Goal: Information Seeking & Learning: Learn about a topic

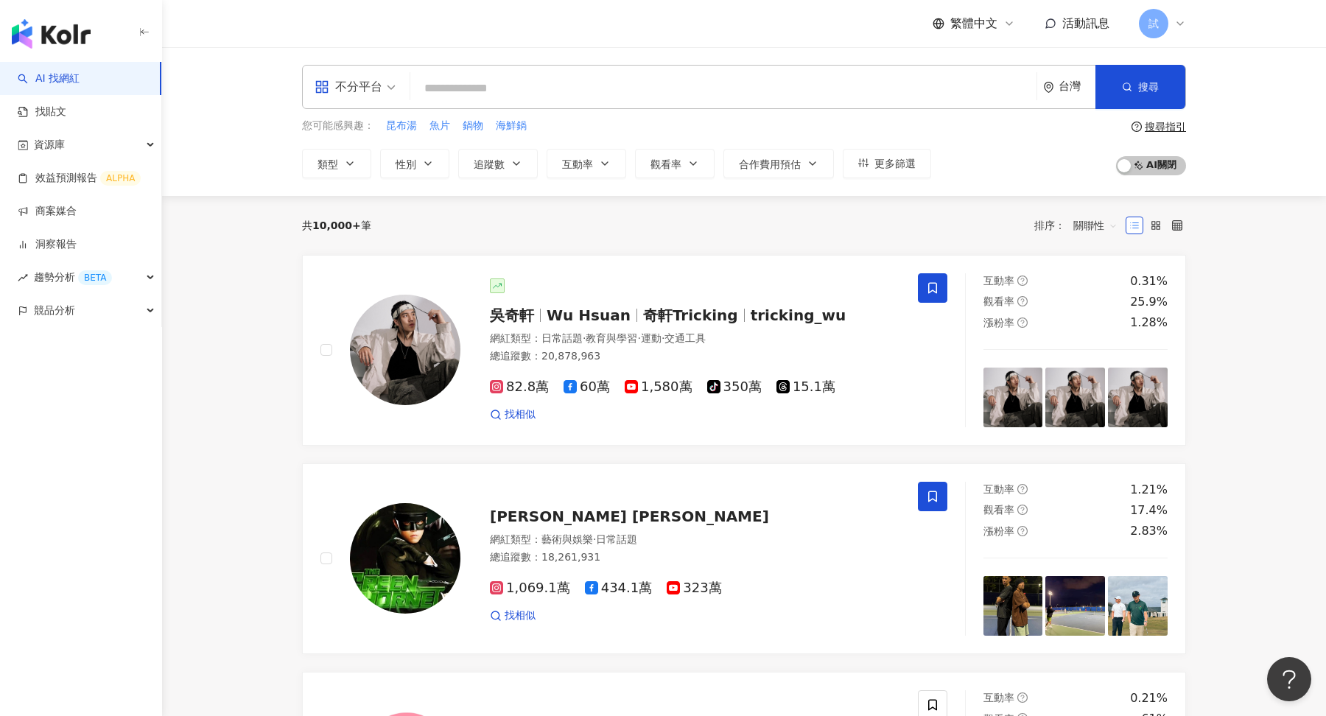
click at [383, 98] on span "不分平台" at bounding box center [355, 87] width 81 height 24
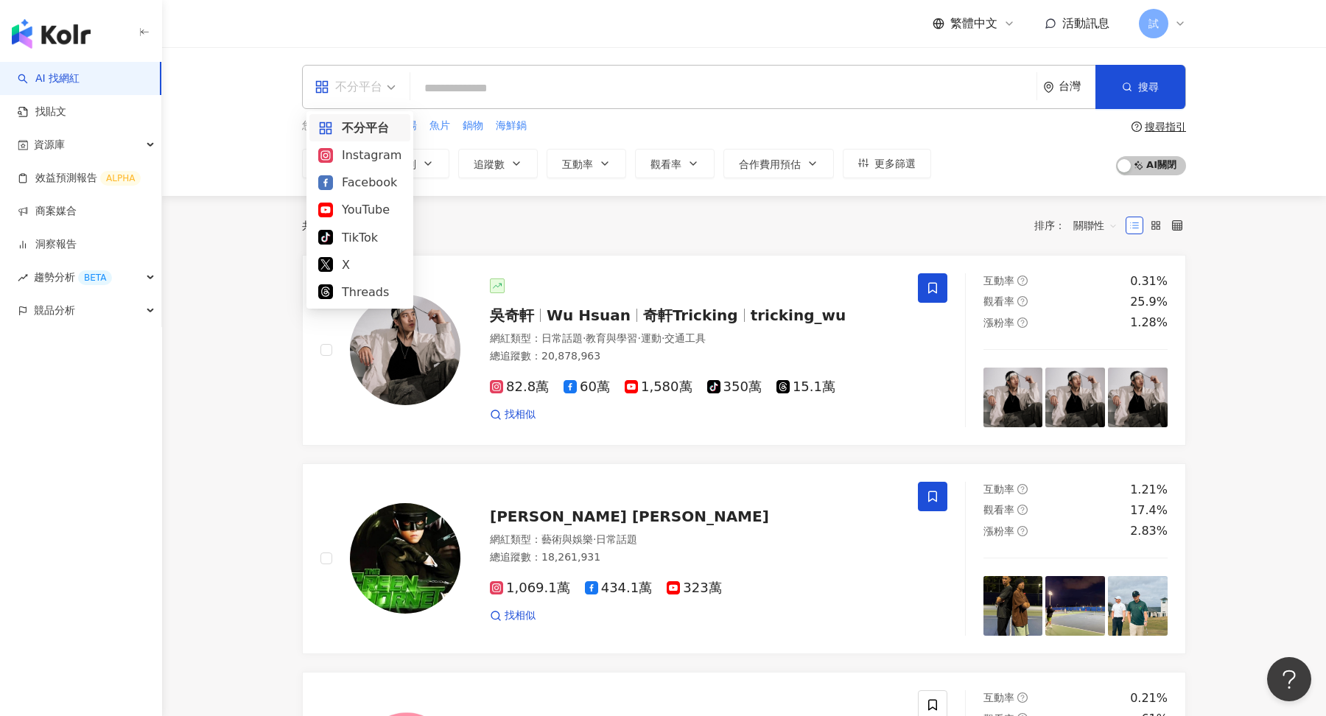
click at [489, 80] on input "search" at bounding box center [723, 88] width 615 height 28
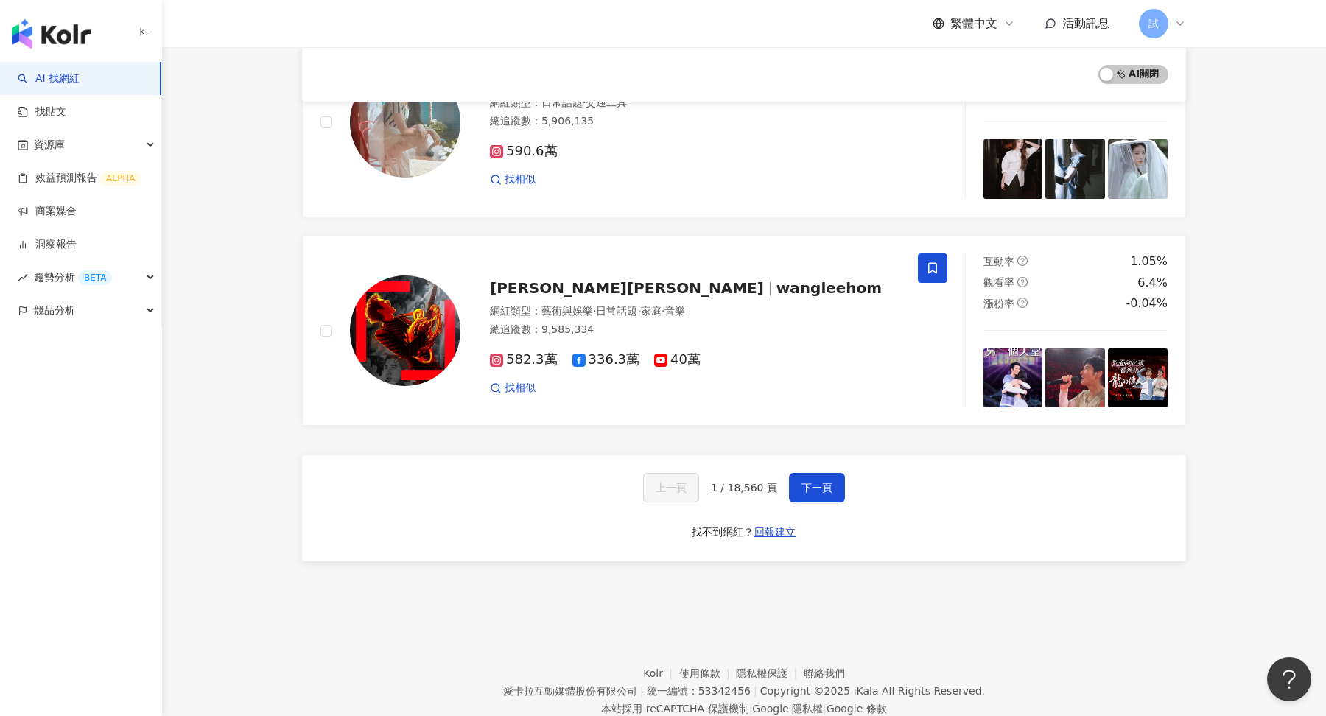
scroll to position [2345, 0]
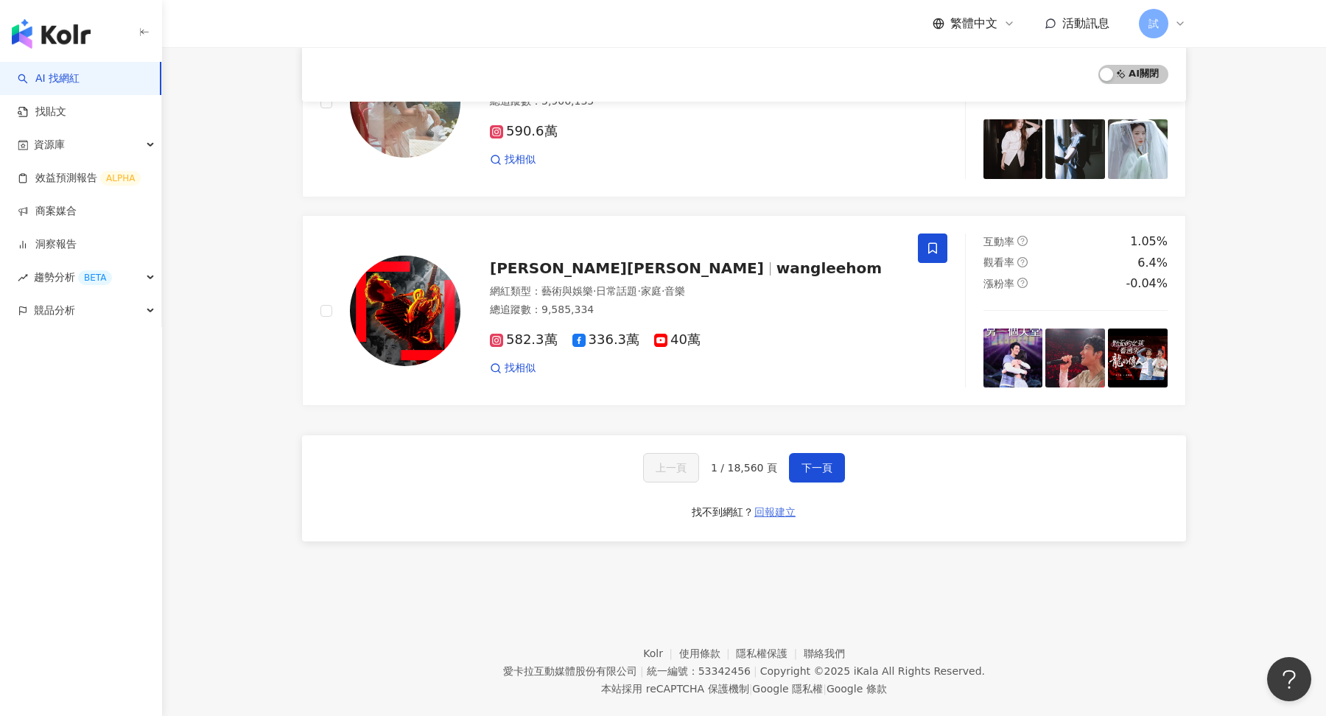
click at [758, 506] on span "回報建立" at bounding box center [775, 512] width 41 height 12
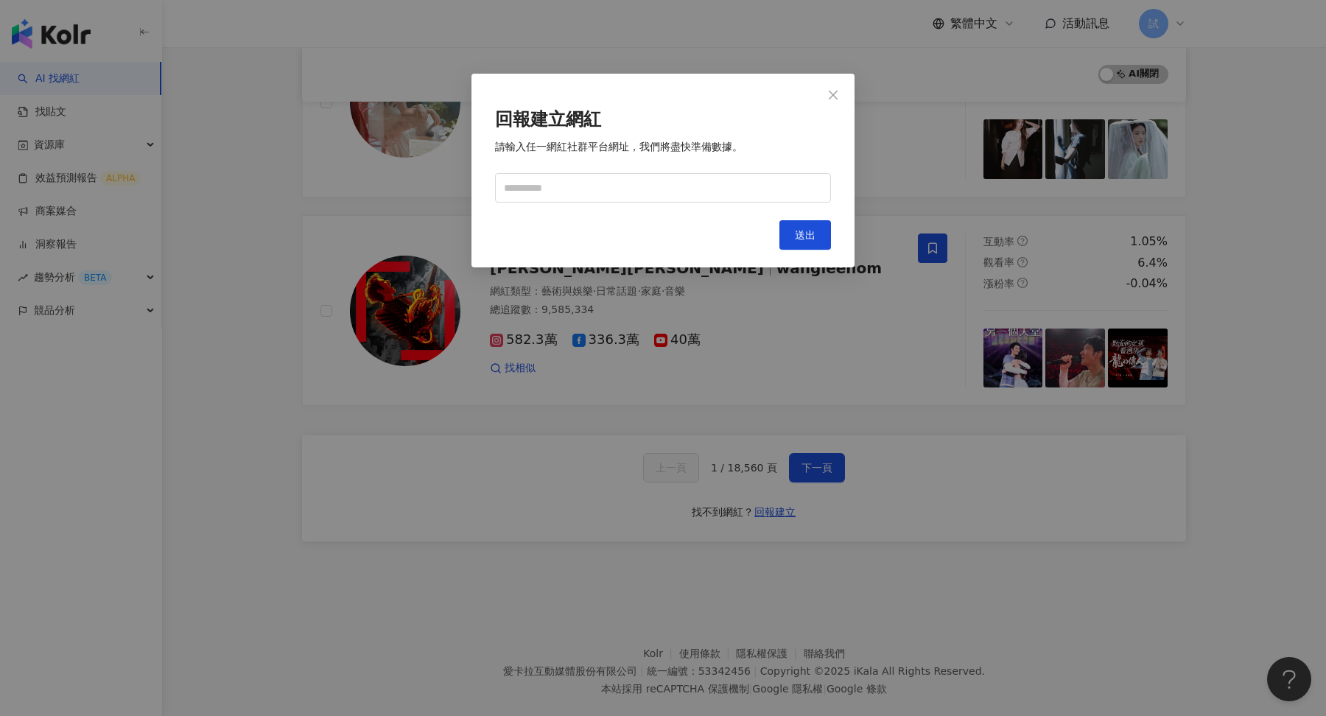
click at [815, 464] on div "回報建立網紅 請輸入任一網紅社群平台網址，我們將盡快準備數據。 Cancel 送出" at bounding box center [663, 358] width 1326 height 716
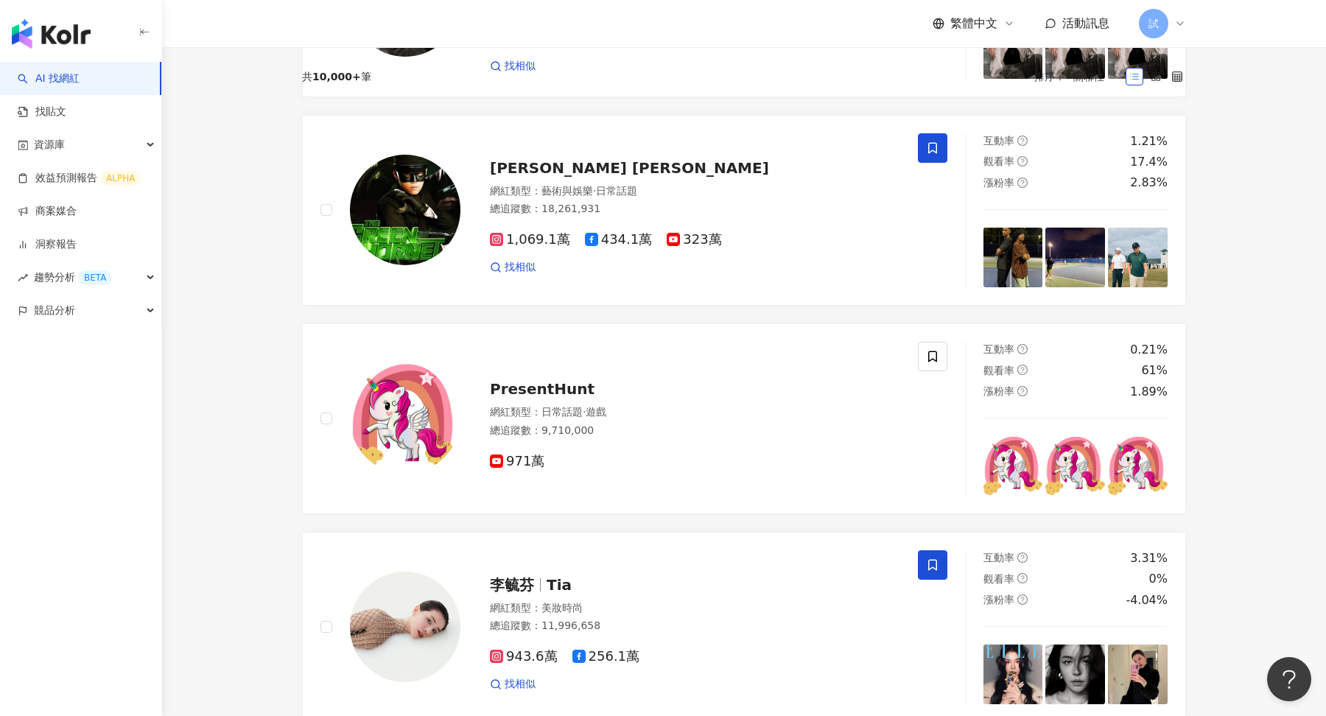
scroll to position [0, 0]
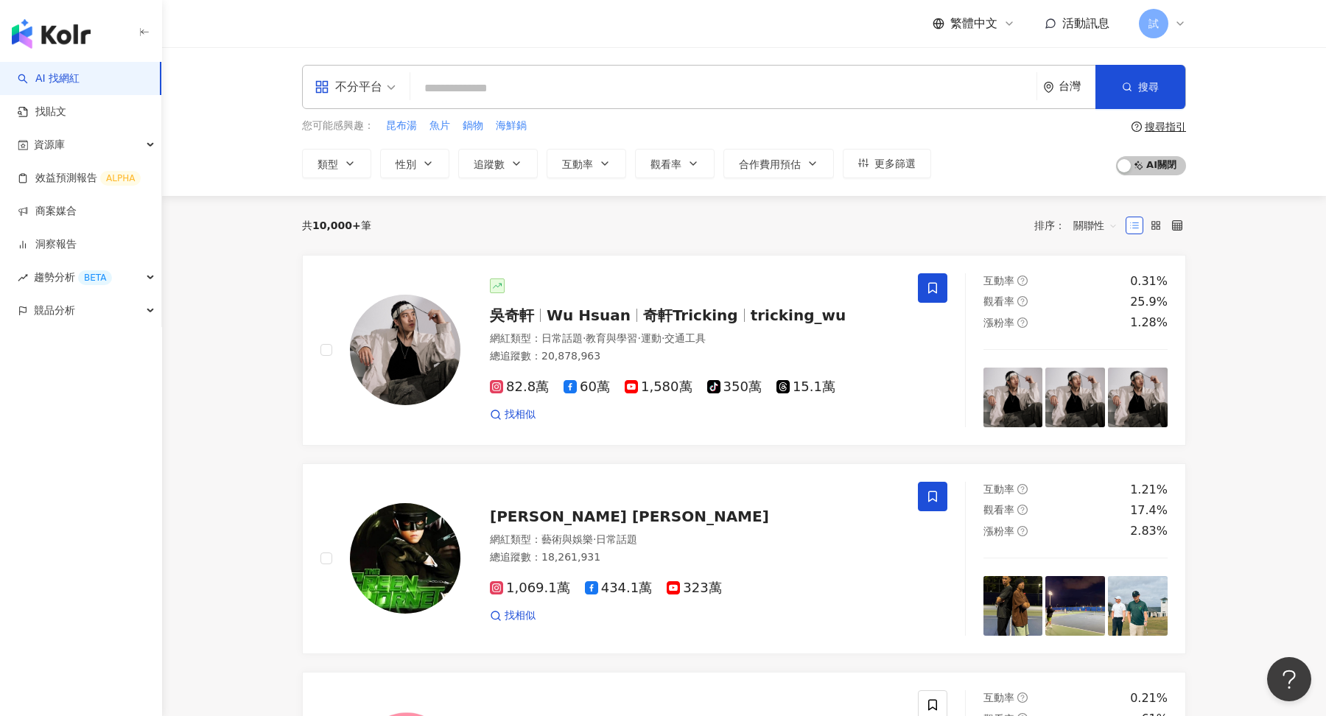
click at [542, 88] on input "search" at bounding box center [723, 88] width 615 height 28
type input "*"
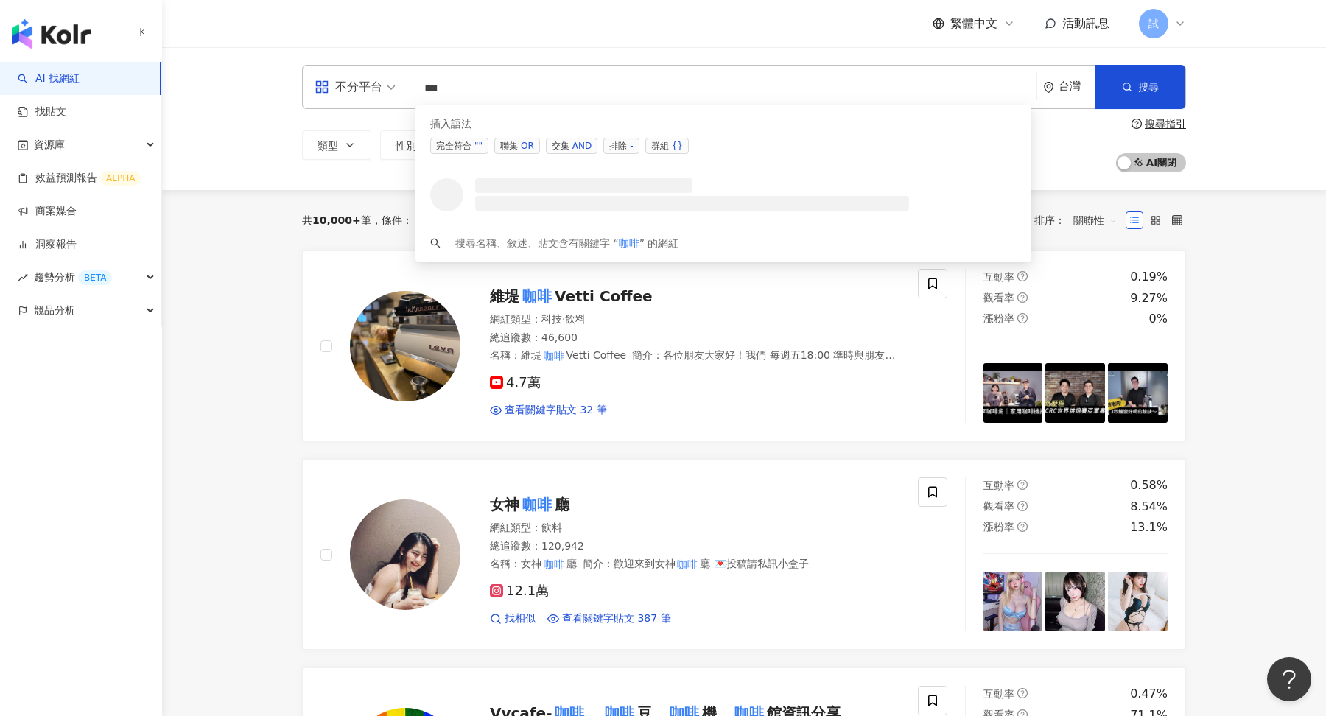
click at [578, 144] on div "AND" at bounding box center [582, 146] width 19 height 15
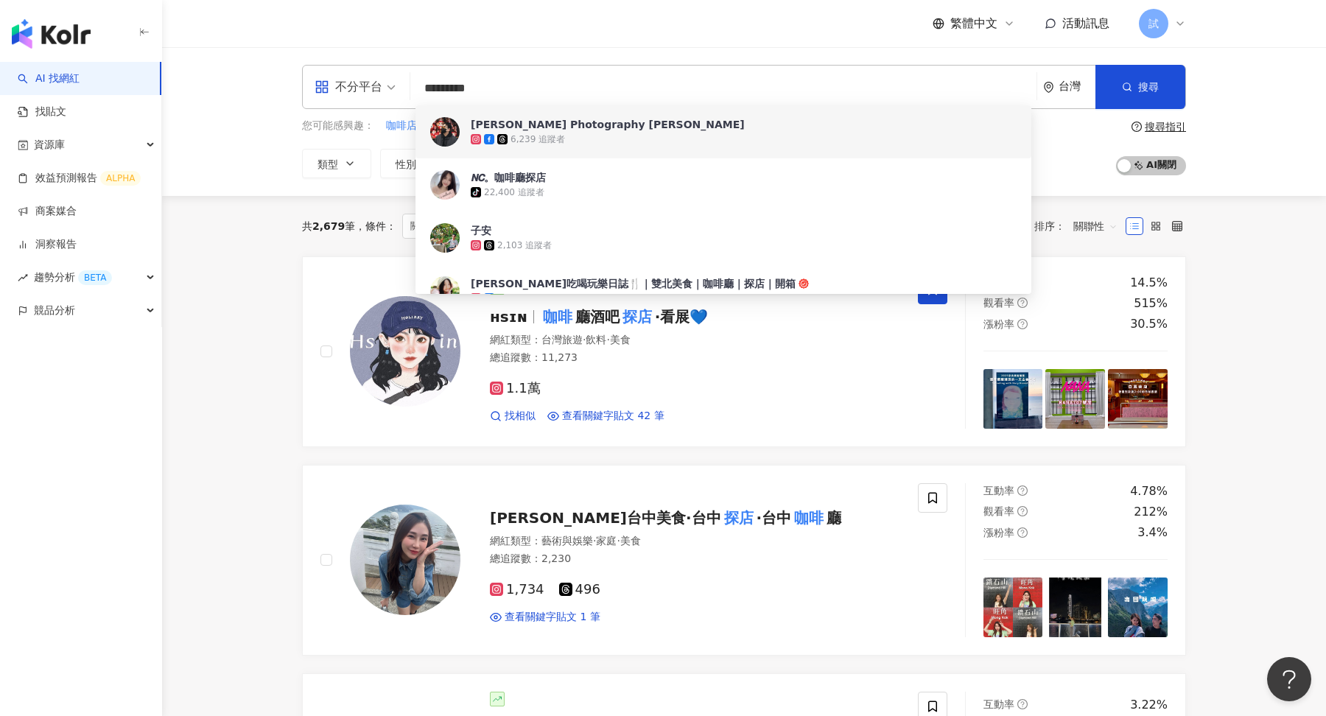
type input "*********"
click at [1218, 143] on div "不分平台 ********* 台灣 搜尋 3ad32a85-a052-4686-baba-27dfd9189947 d1c54a29-4969-425b-bb…" at bounding box center [744, 121] width 1164 height 149
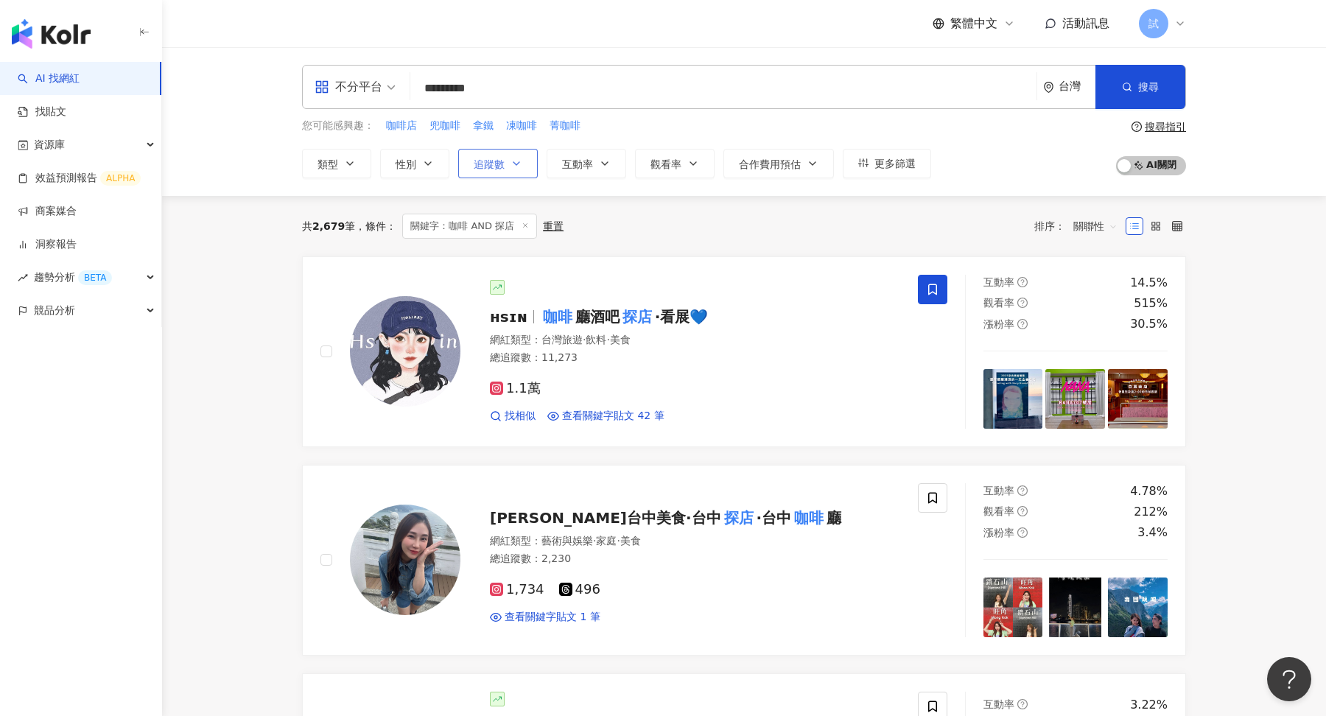
click at [477, 158] on span "追蹤數" at bounding box center [489, 164] width 31 height 12
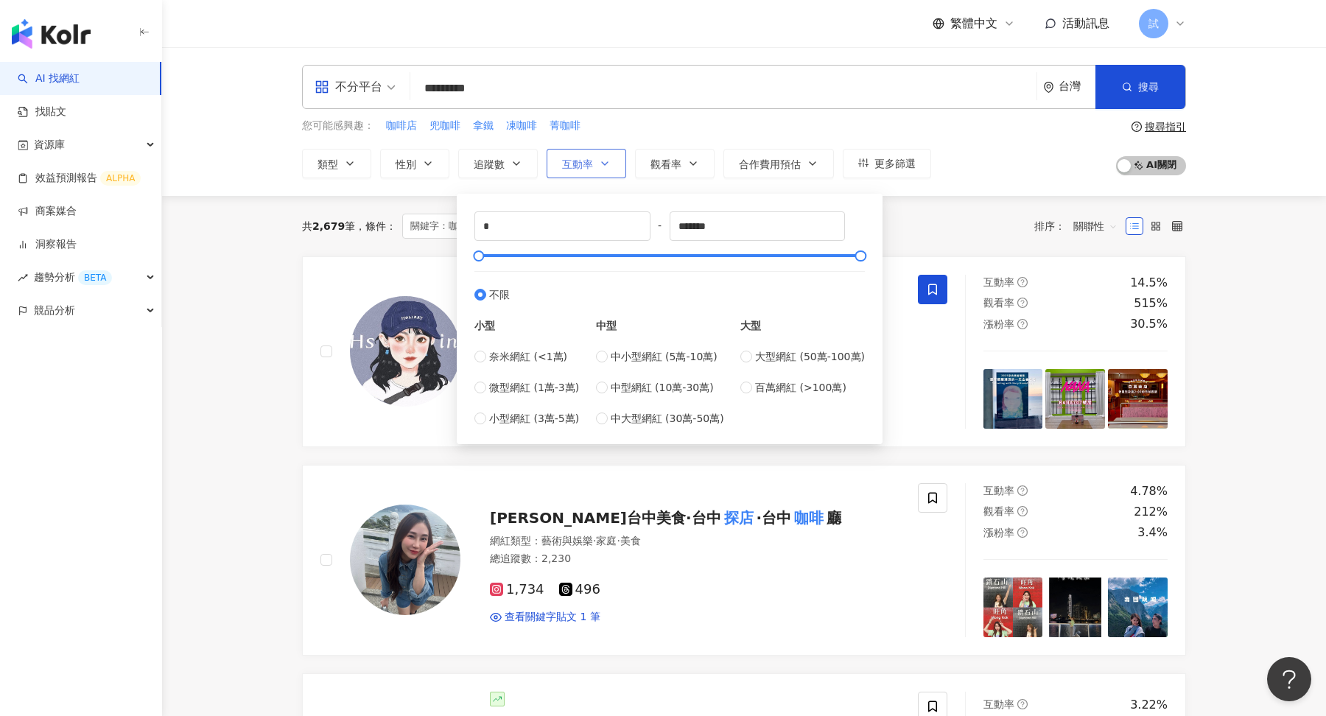
click at [591, 172] on button "互動率" at bounding box center [587, 163] width 80 height 29
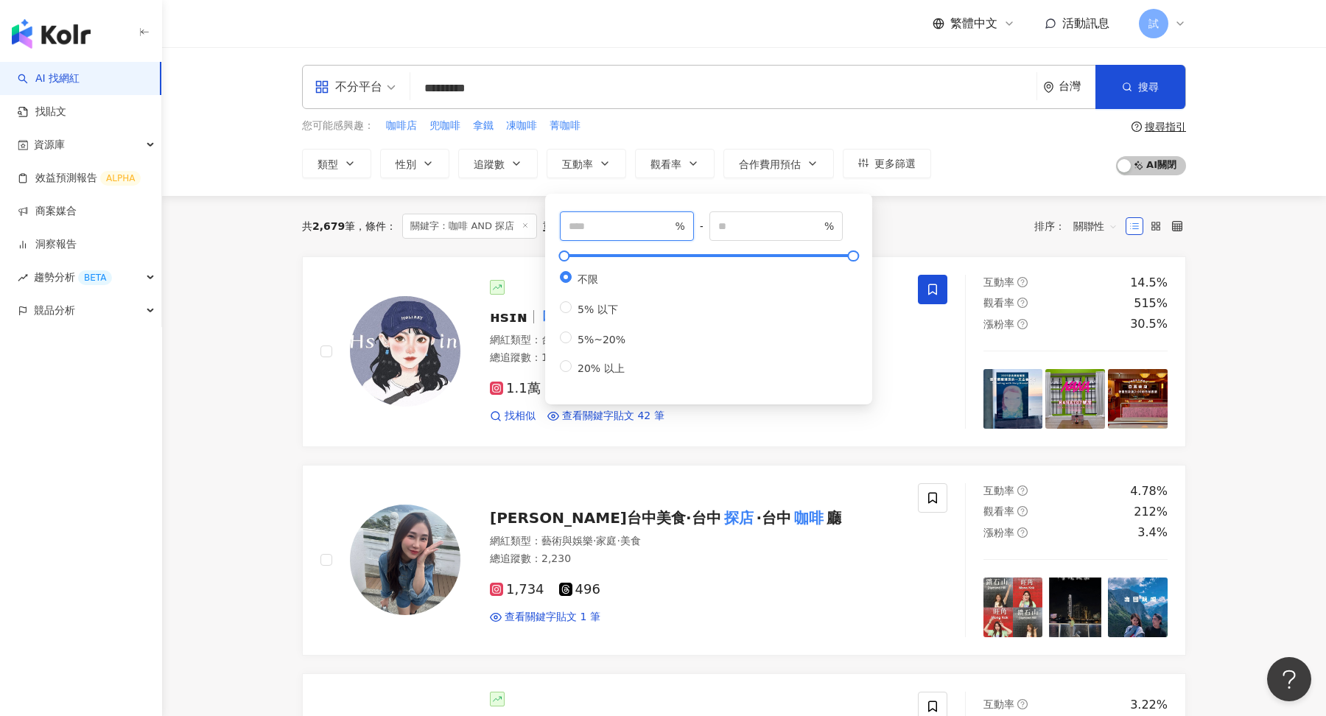
click at [619, 225] on input "number" at bounding box center [620, 226] width 103 height 16
click at [619, 225] on input "*" at bounding box center [620, 226] width 103 height 16
type input "*"
click at [685, 176] on button "觀看率" at bounding box center [675, 163] width 80 height 29
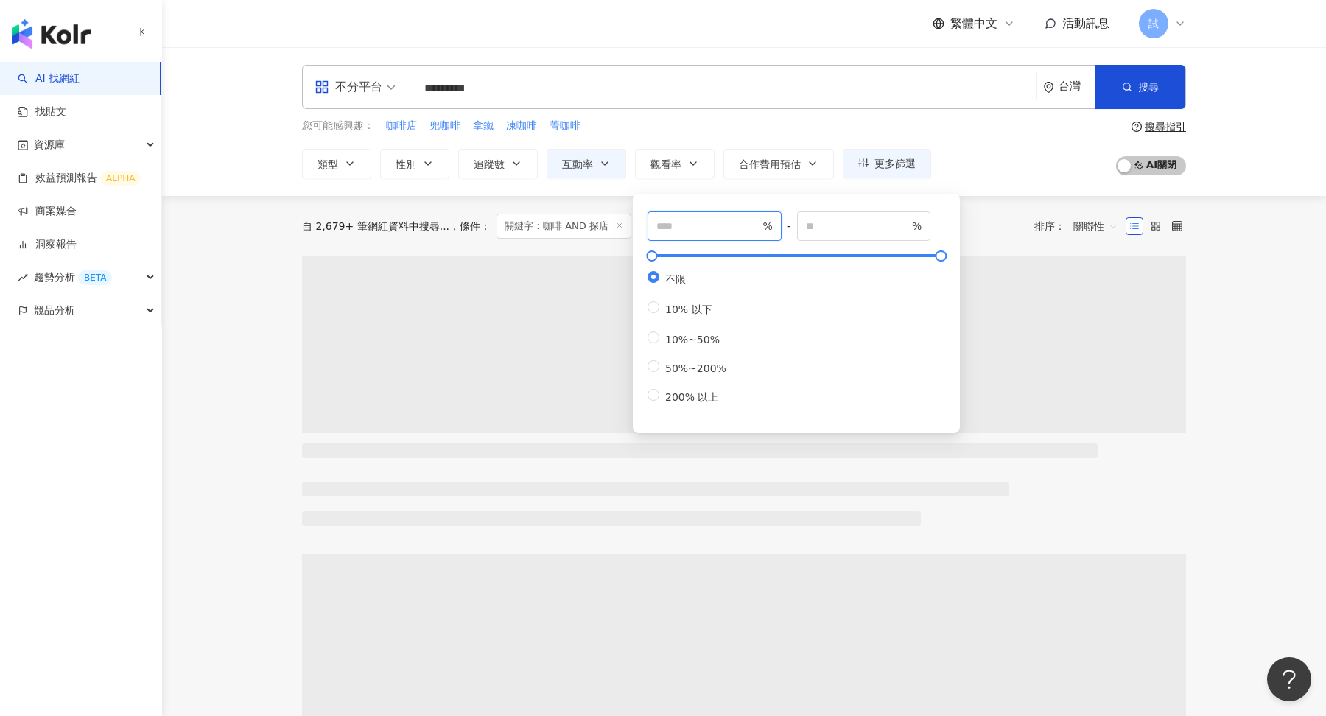
click at [693, 222] on input "number" at bounding box center [708, 226] width 103 height 16
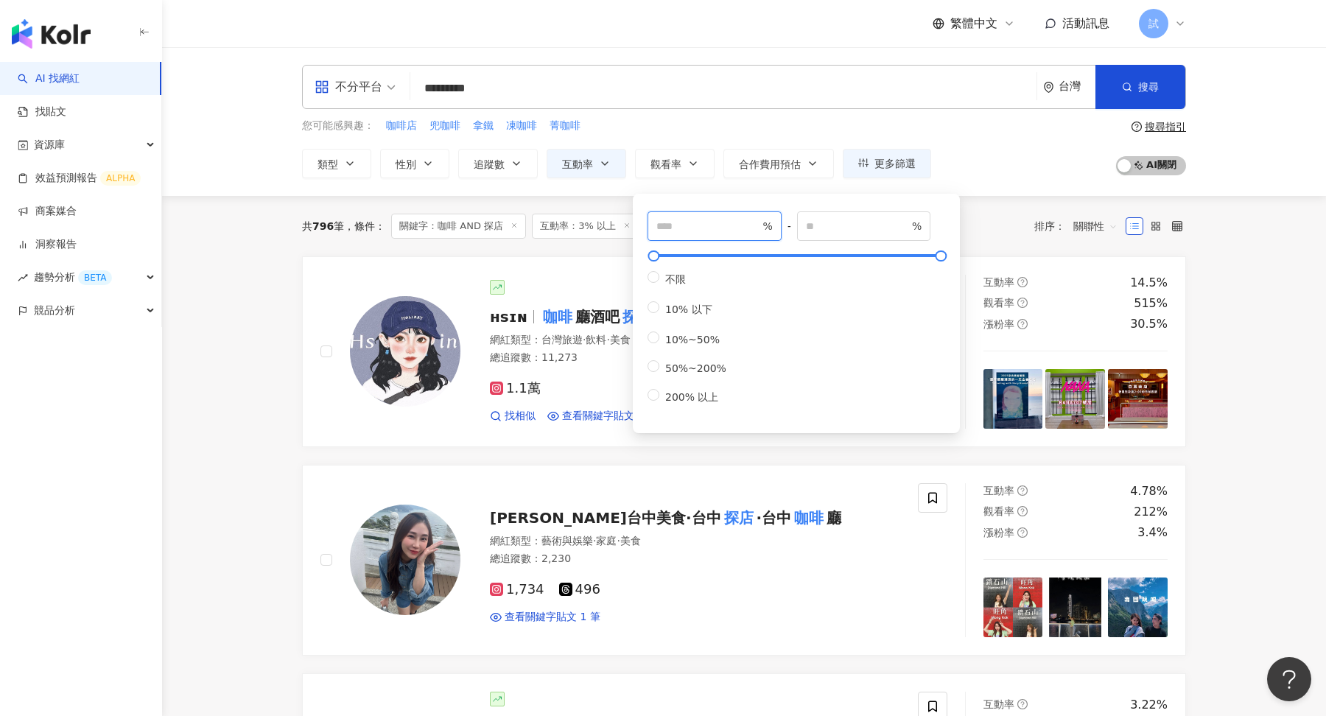
type input "**"
click at [997, 164] on div "您可能感興趣： 咖啡店 兜咖啡 拿鐵 凍咖啡 菁咖啡 類型 性別 追蹤數 互動率 觀看率 合作費用預估 更多篩選 * - ******* 不限 小型 奈米網紅…" at bounding box center [744, 148] width 884 height 60
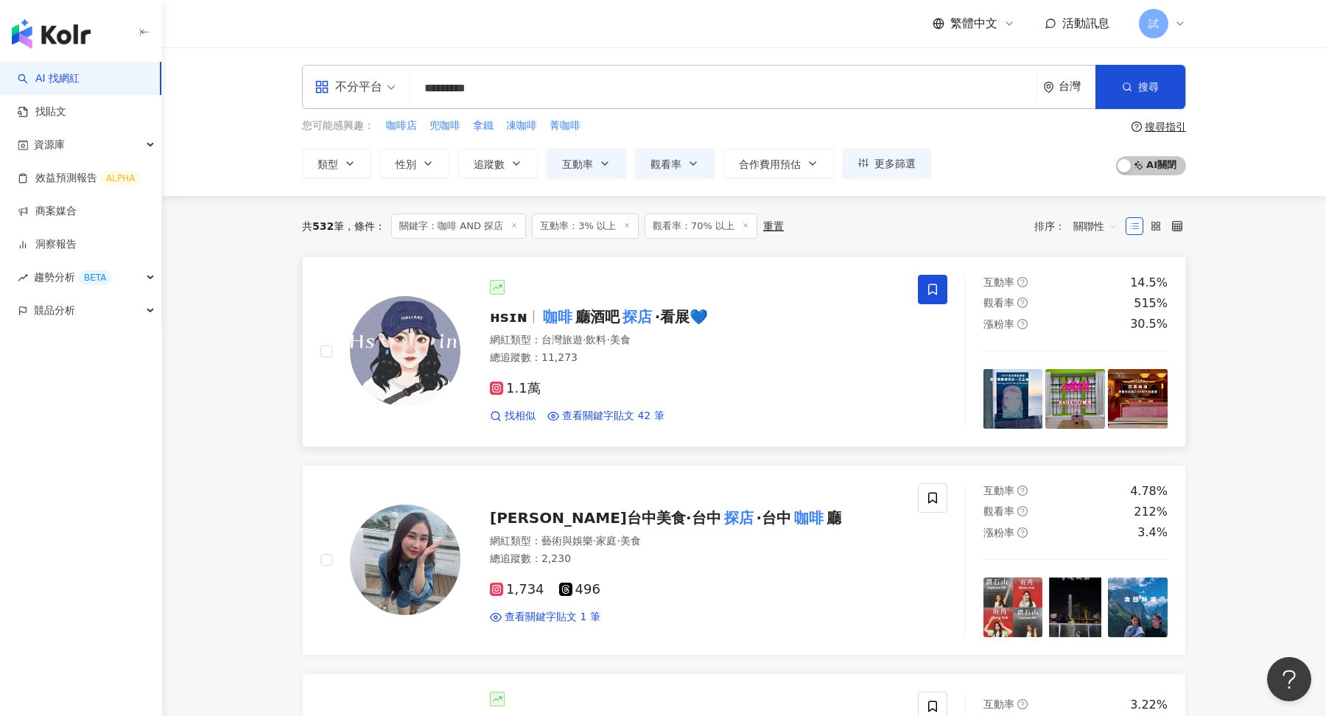
click at [690, 349] on div "網紅類型 ： 台灣旅遊 · 飲料 · 美食 總追蹤數 ： 11,273" at bounding box center [695, 351] width 410 height 36
click at [485, 121] on span "拿鐵" at bounding box center [483, 126] width 21 height 15
type input "**"
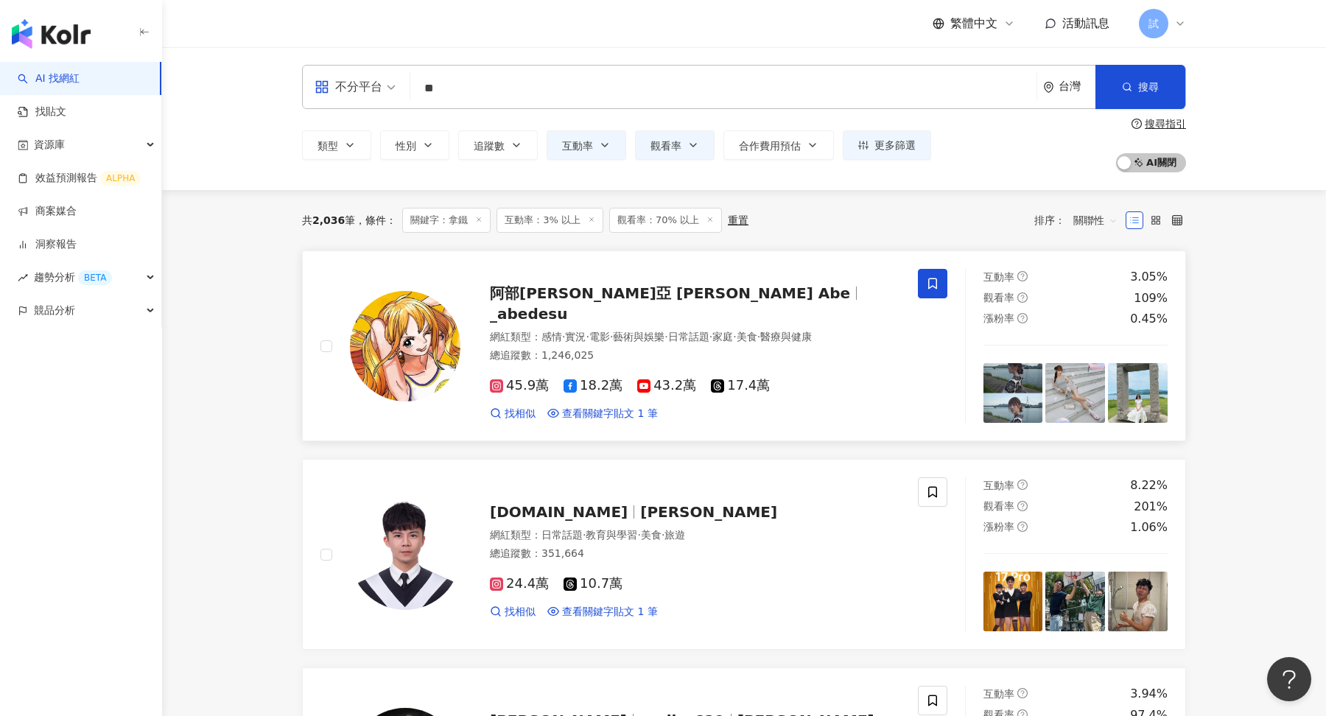
click at [920, 278] on span at bounding box center [932, 283] width 29 height 29
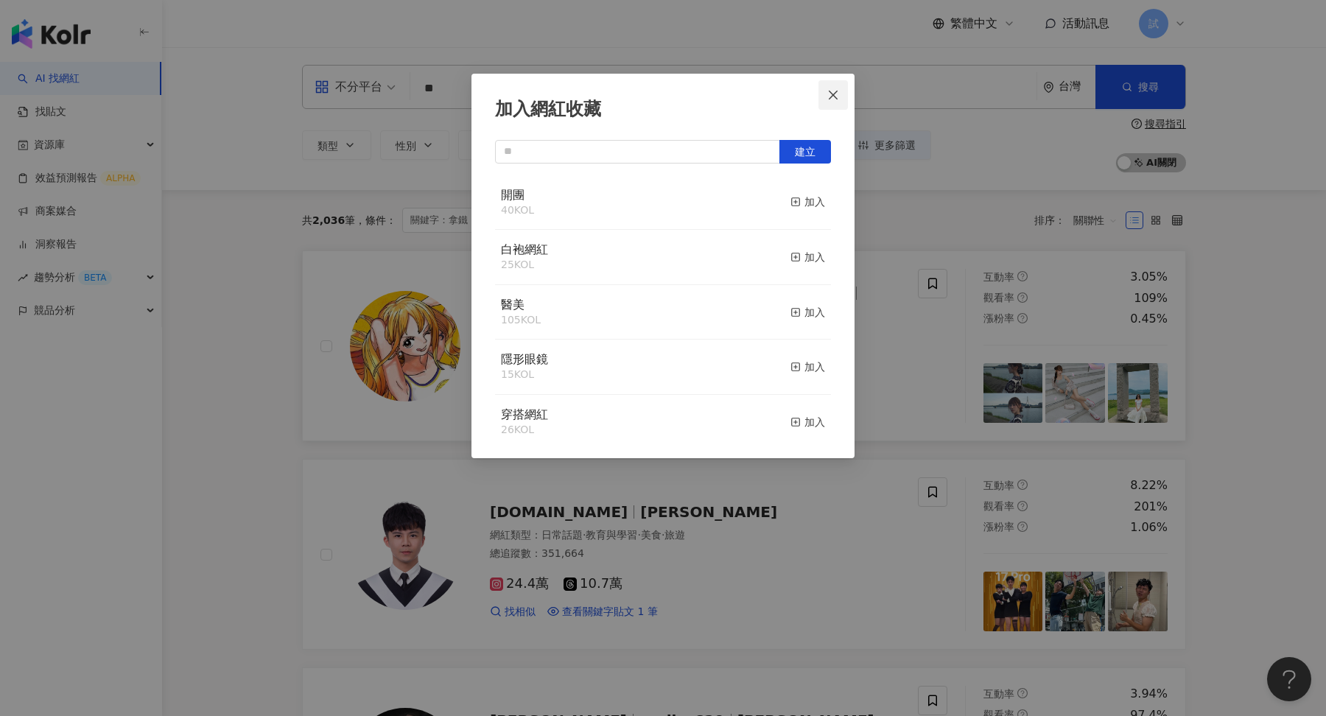
click at [829, 100] on icon "close" at bounding box center [834, 95] width 12 height 12
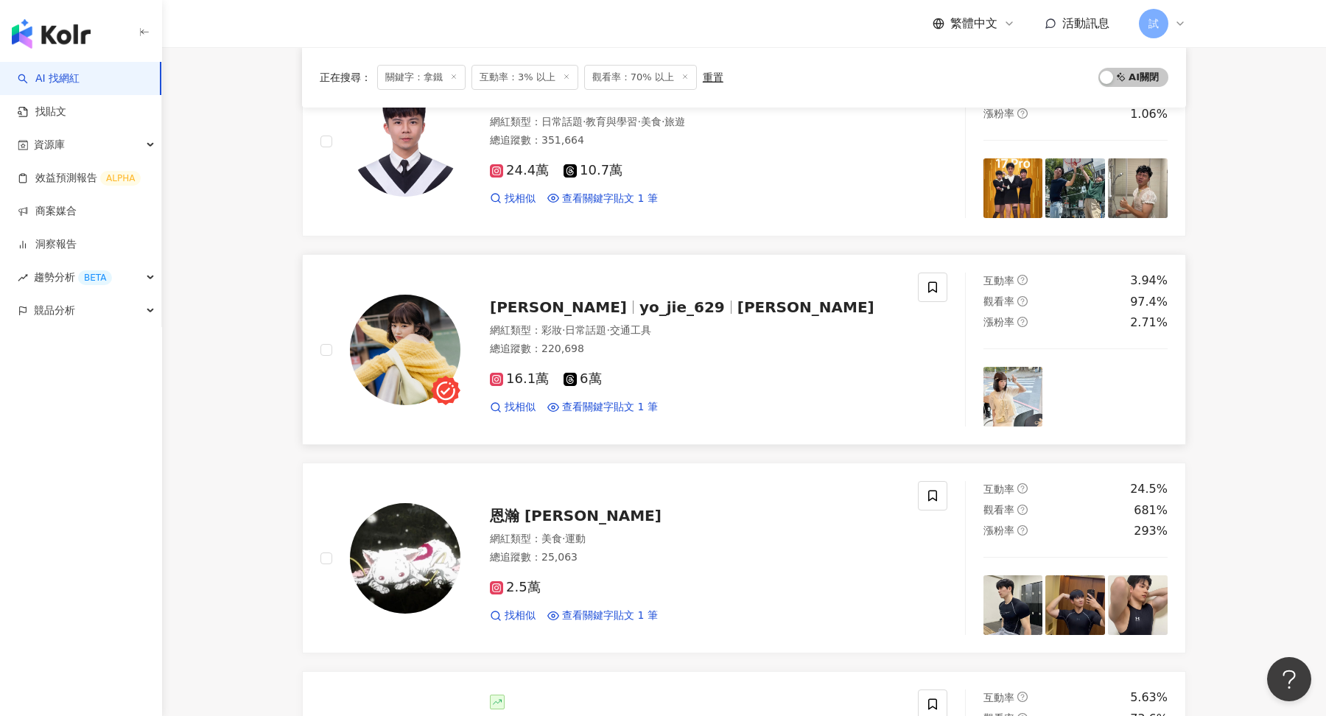
scroll to position [417, 0]
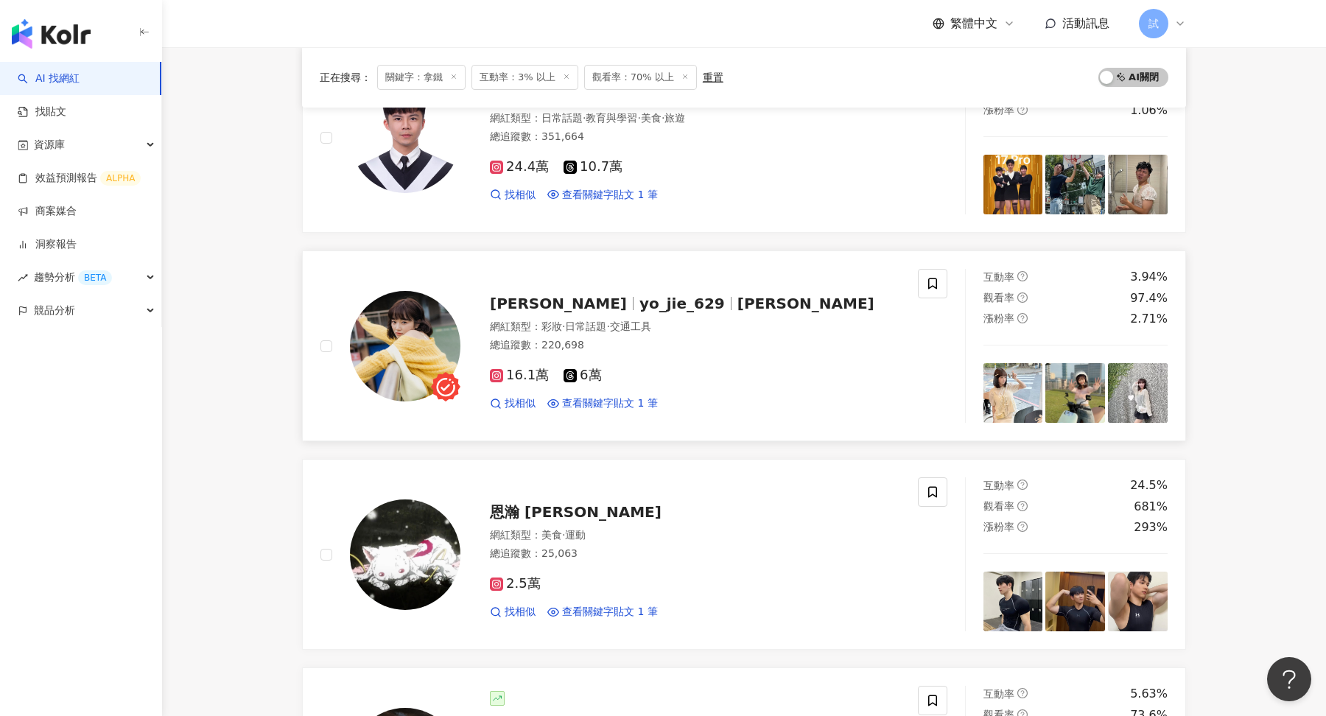
click at [914, 276] on div "佑潔 yo_jie_629 [PERSON_NAME] 網紅類型 ： 彩妝 · 日常話題 · 交通工具 總追蹤數 ： 220,698 16.1萬 6萬 找相似…" at bounding box center [620, 346] width 598 height 154
click at [920, 277] on span at bounding box center [932, 283] width 29 height 29
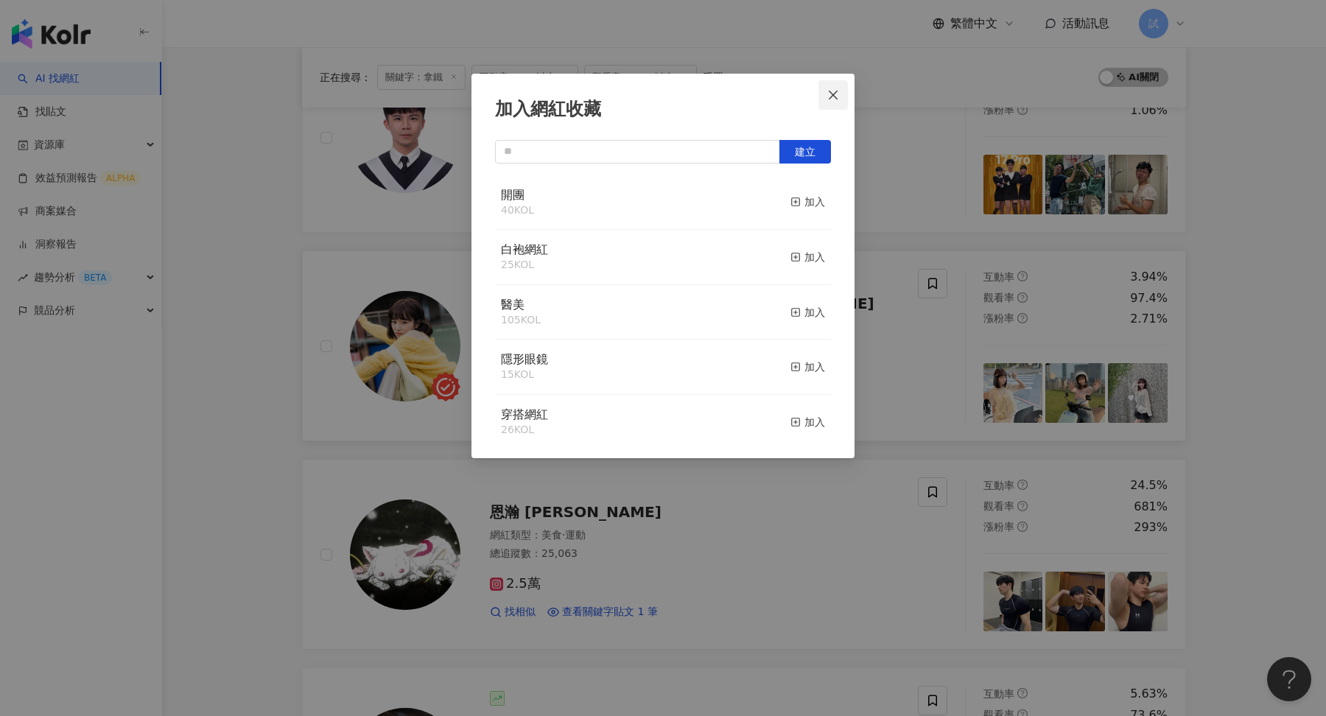
click at [835, 102] on button "Close" at bounding box center [833, 94] width 29 height 29
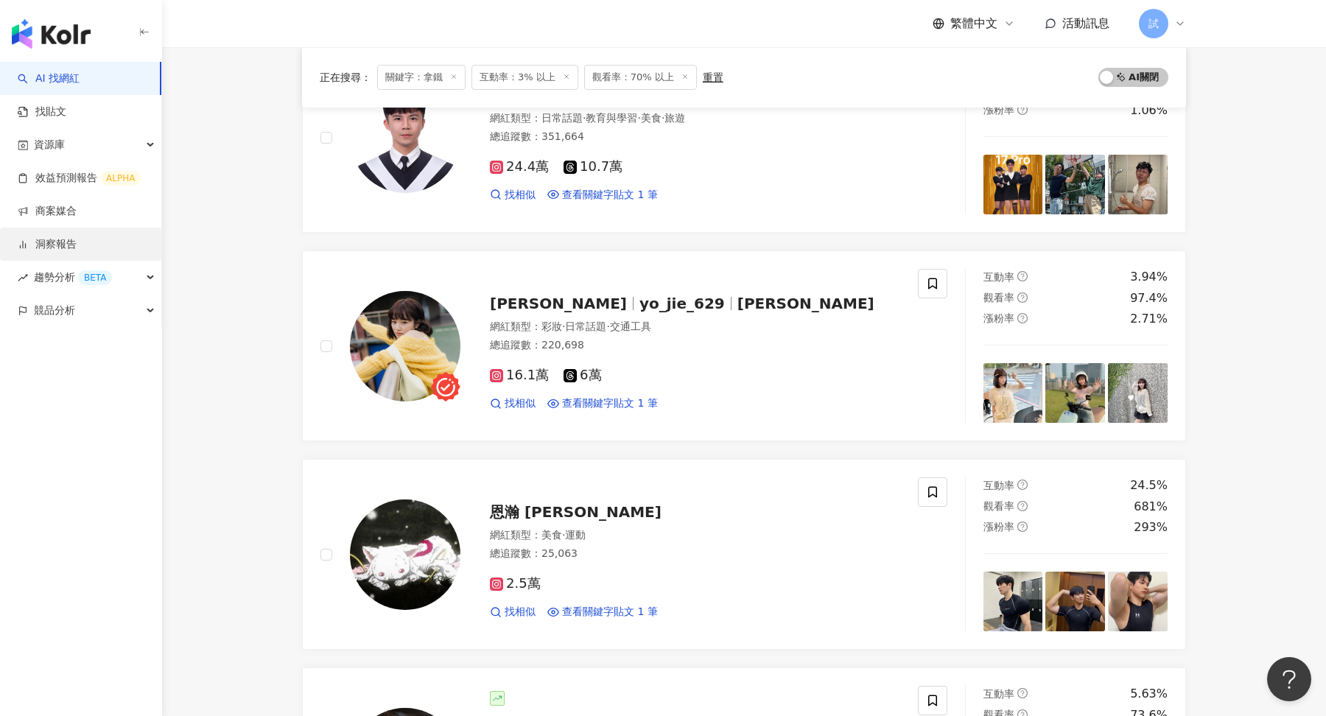
click at [50, 237] on link "洞察報告" at bounding box center [47, 244] width 59 height 15
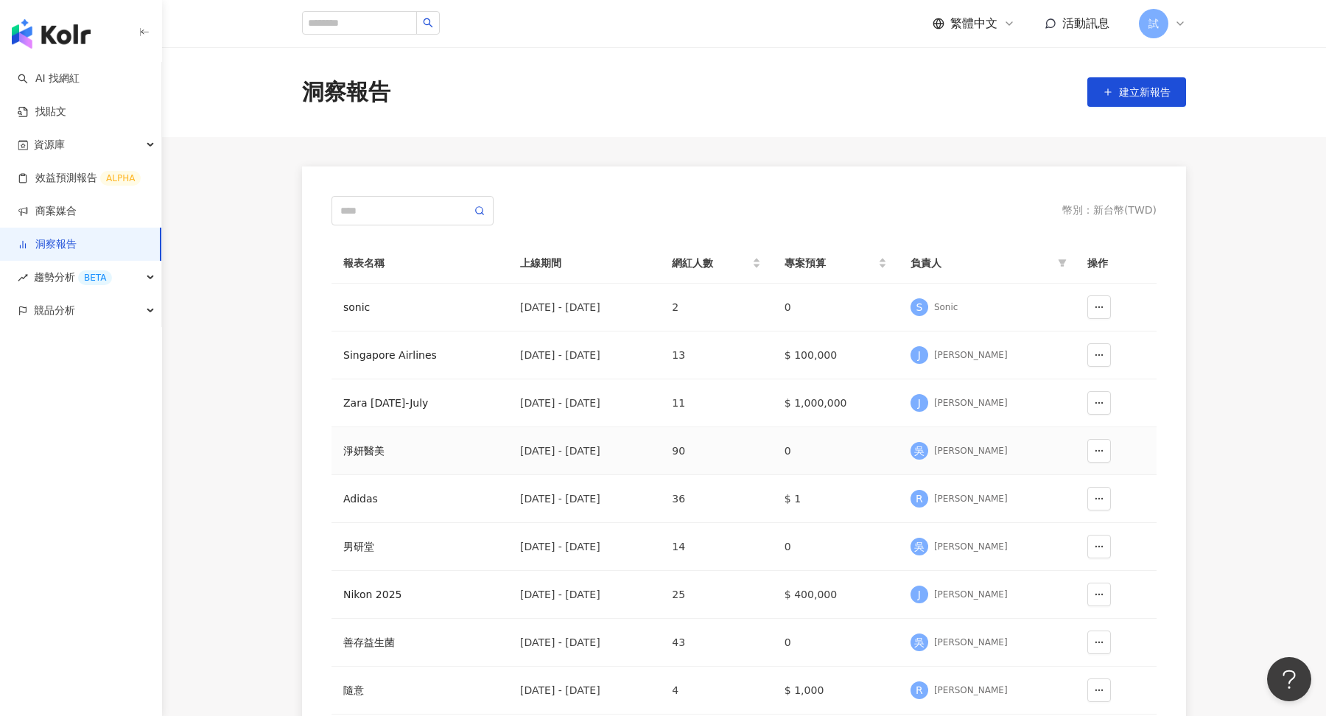
scroll to position [18, 0]
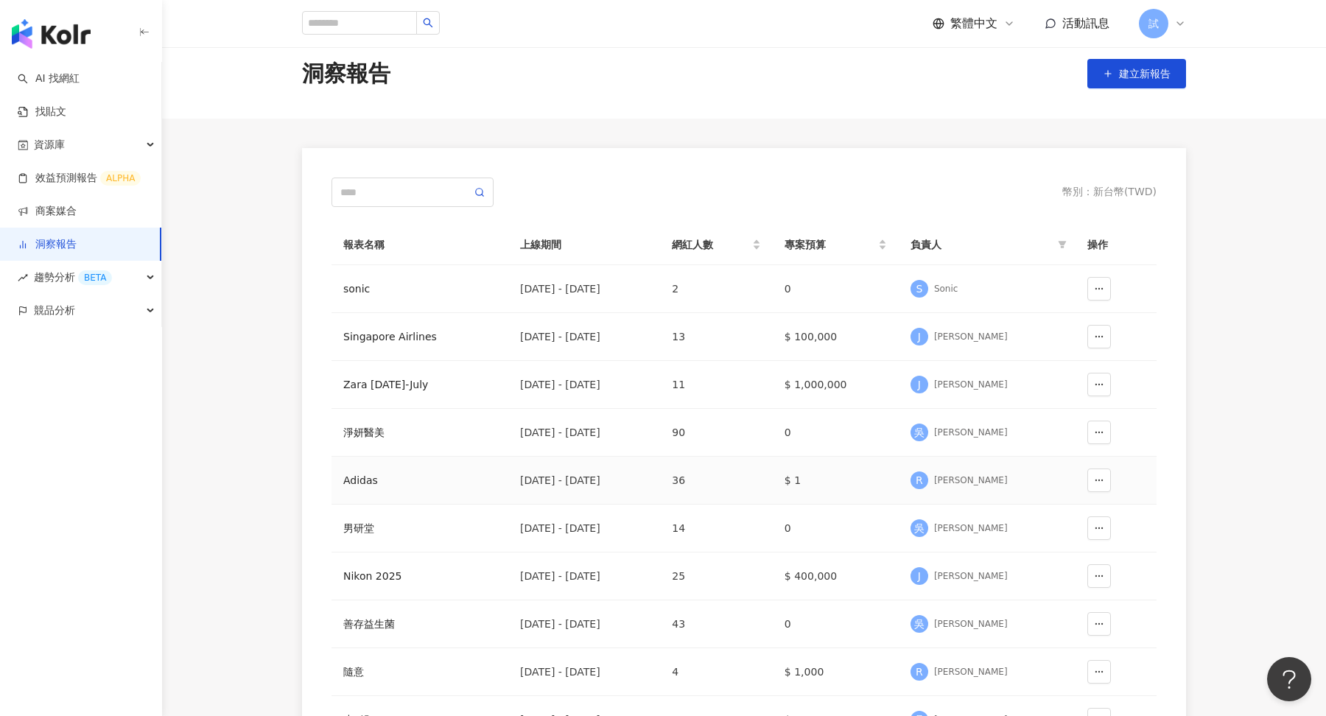
click at [354, 478] on div "Adidas" at bounding box center [419, 480] width 153 height 16
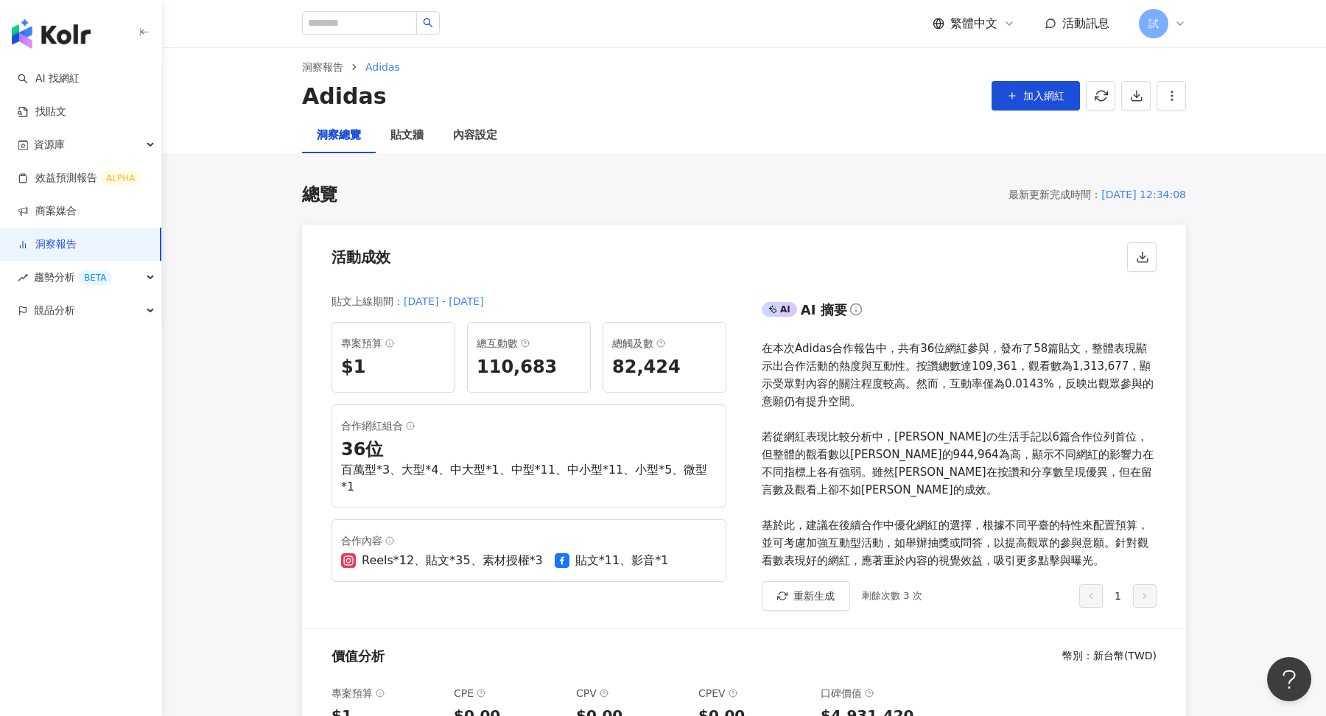
scroll to position [17, 0]
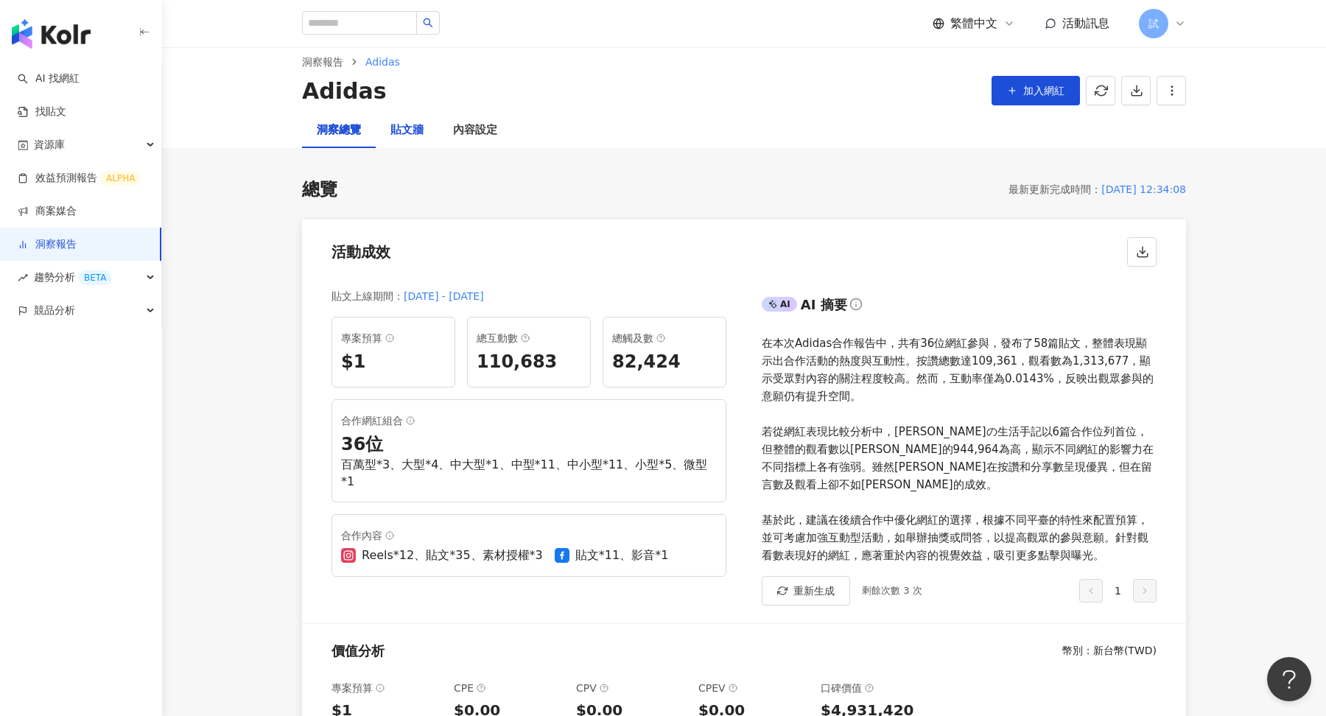
click at [408, 125] on div "貼文牆" at bounding box center [407, 131] width 33 height 18
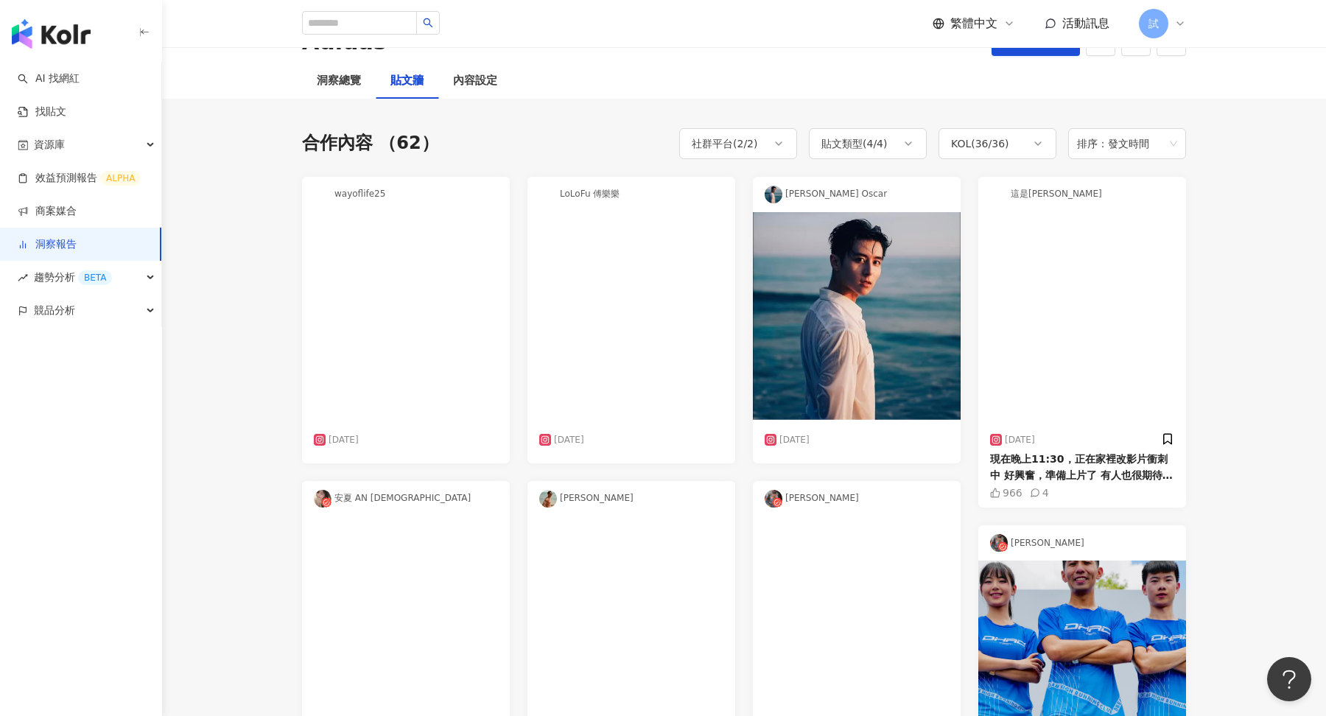
scroll to position [81, 0]
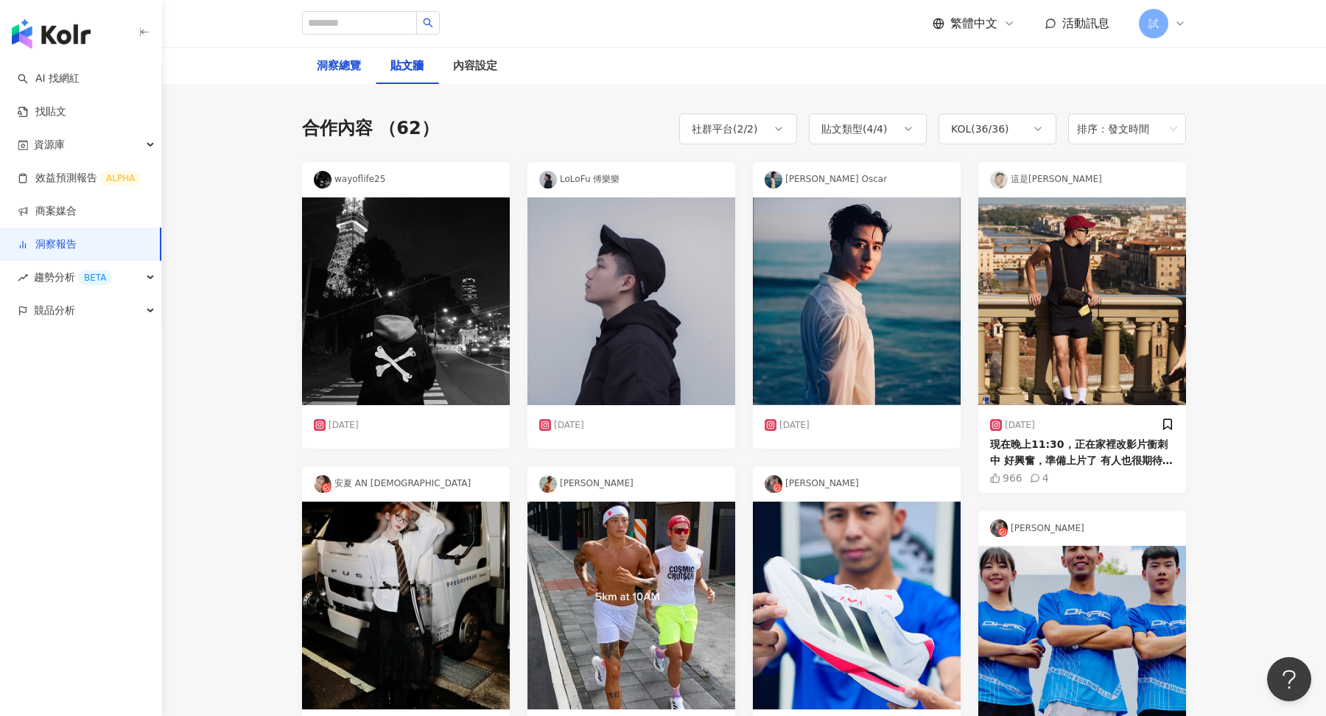
click at [342, 74] on div "洞察總覽" at bounding box center [339, 66] width 44 height 18
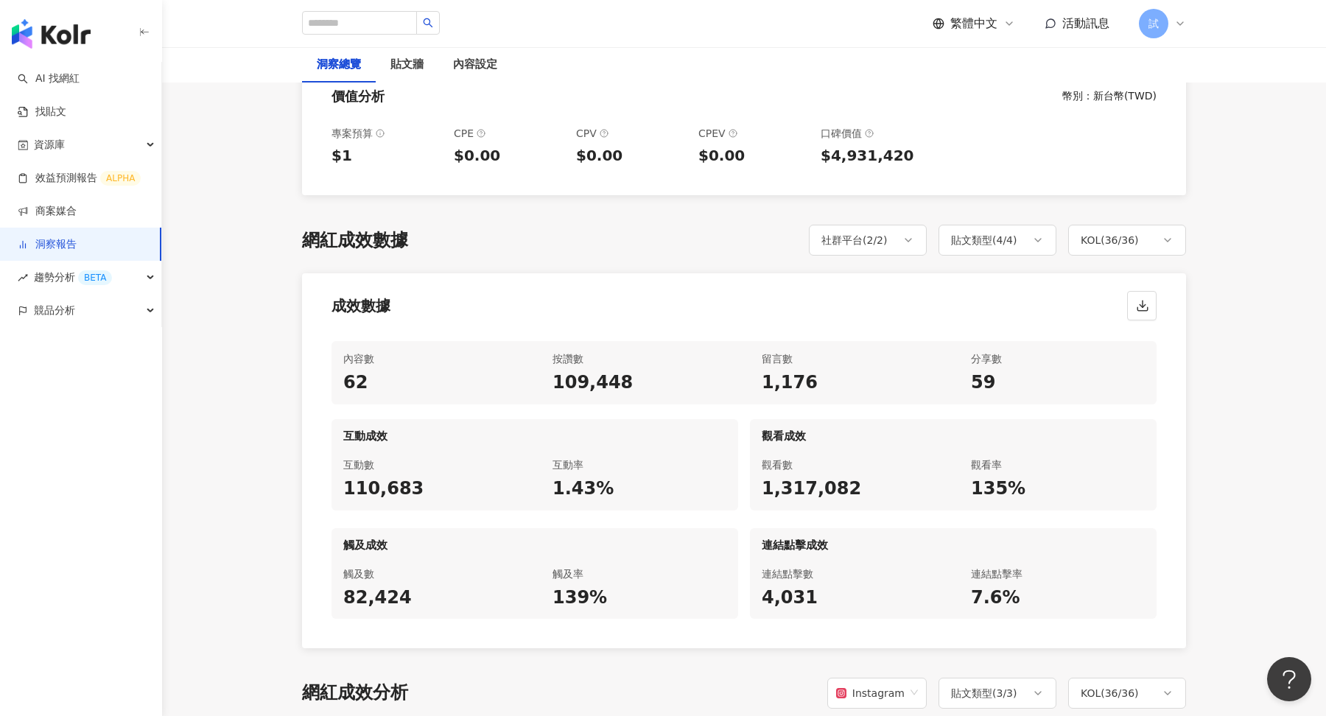
scroll to position [962, 0]
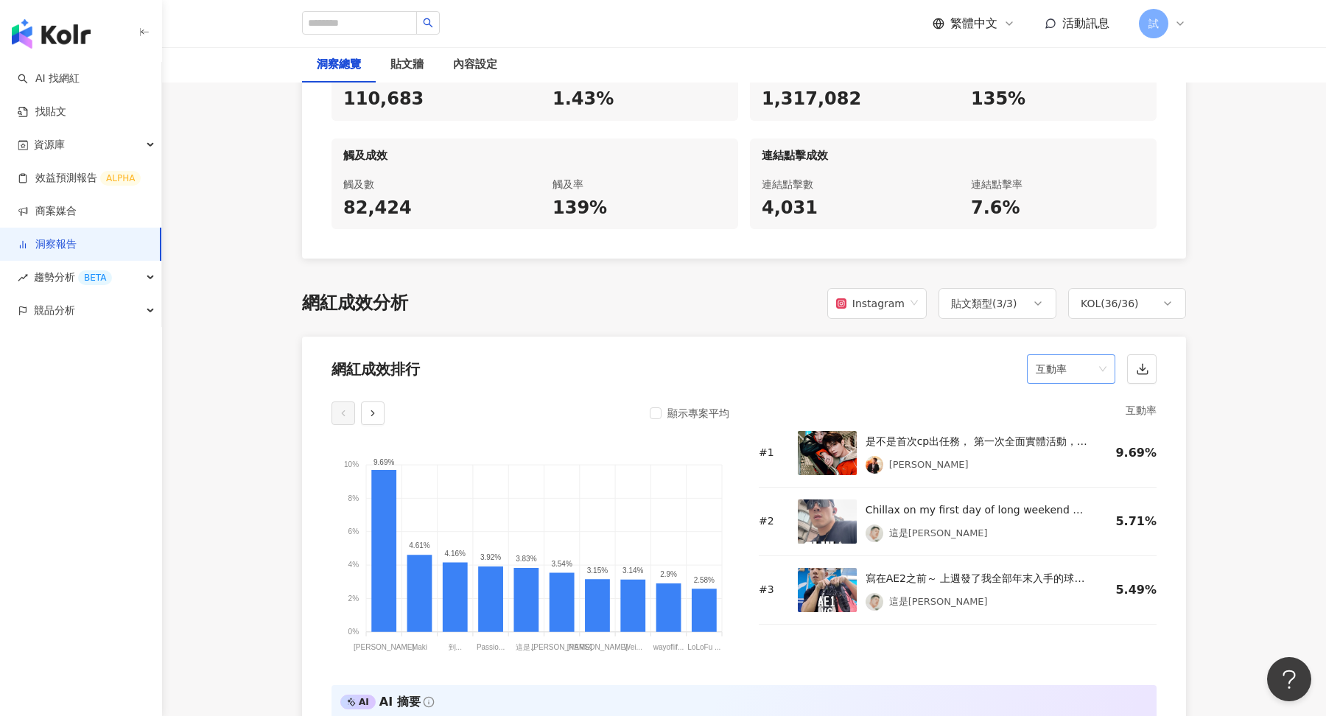
click at [1077, 355] on span "互動率" at bounding box center [1071, 369] width 71 height 28
click at [740, 288] on div "網紅成效分析 Instagram 貼文類型 ( 3 / 3 ) KOL ( 36 / 36 )" at bounding box center [744, 303] width 884 height 31
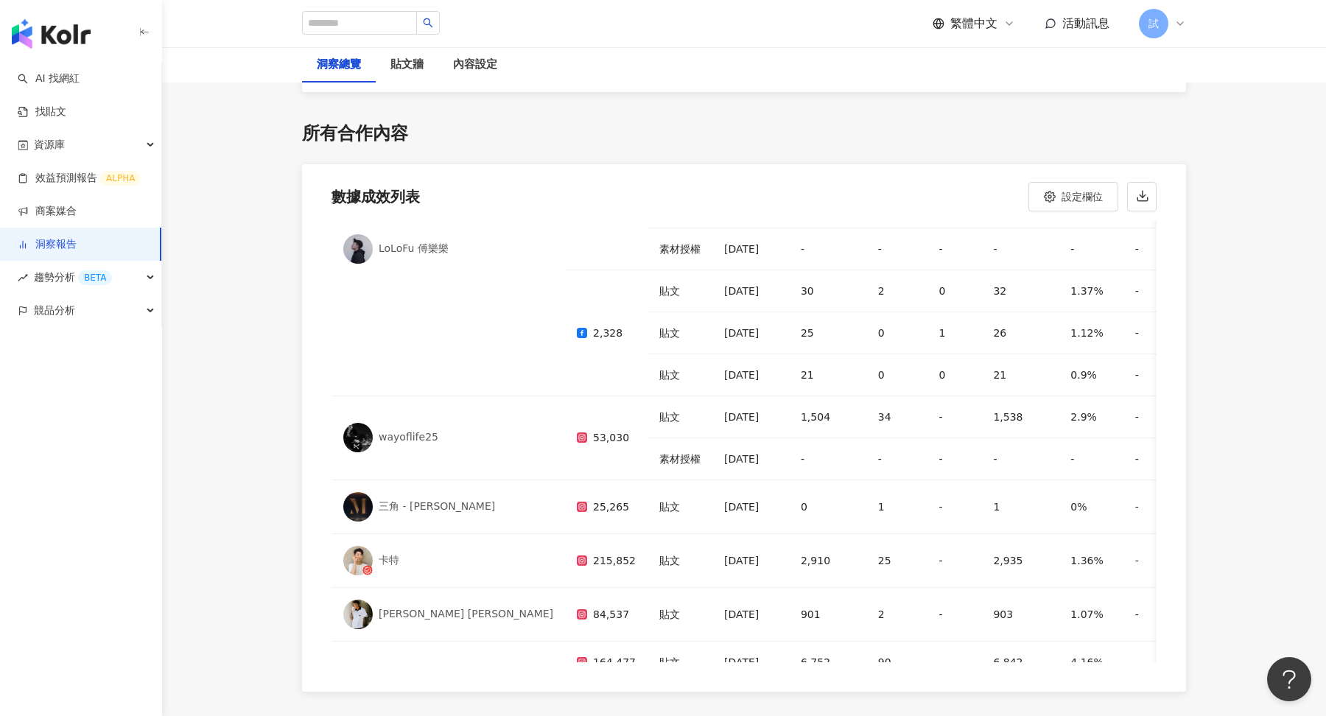
scroll to position [4356, 0]
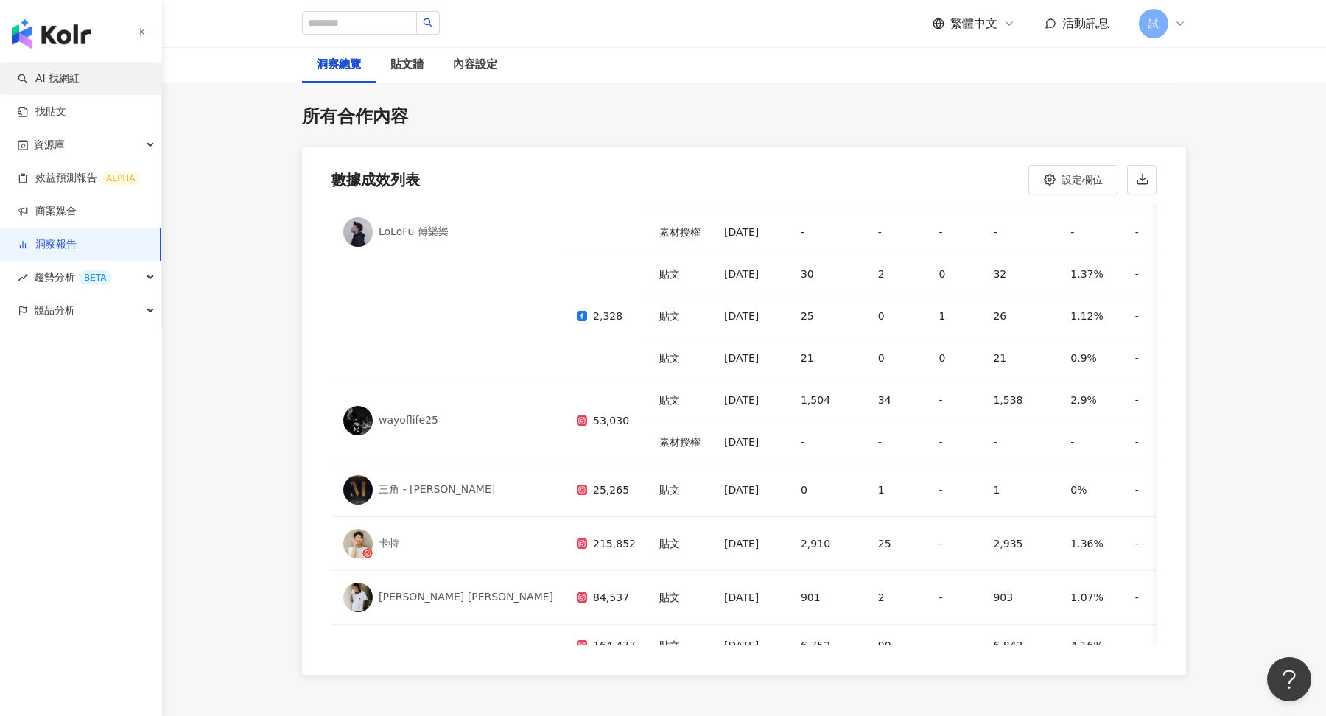
click at [73, 82] on link "AI 找網紅" at bounding box center [49, 78] width 62 height 15
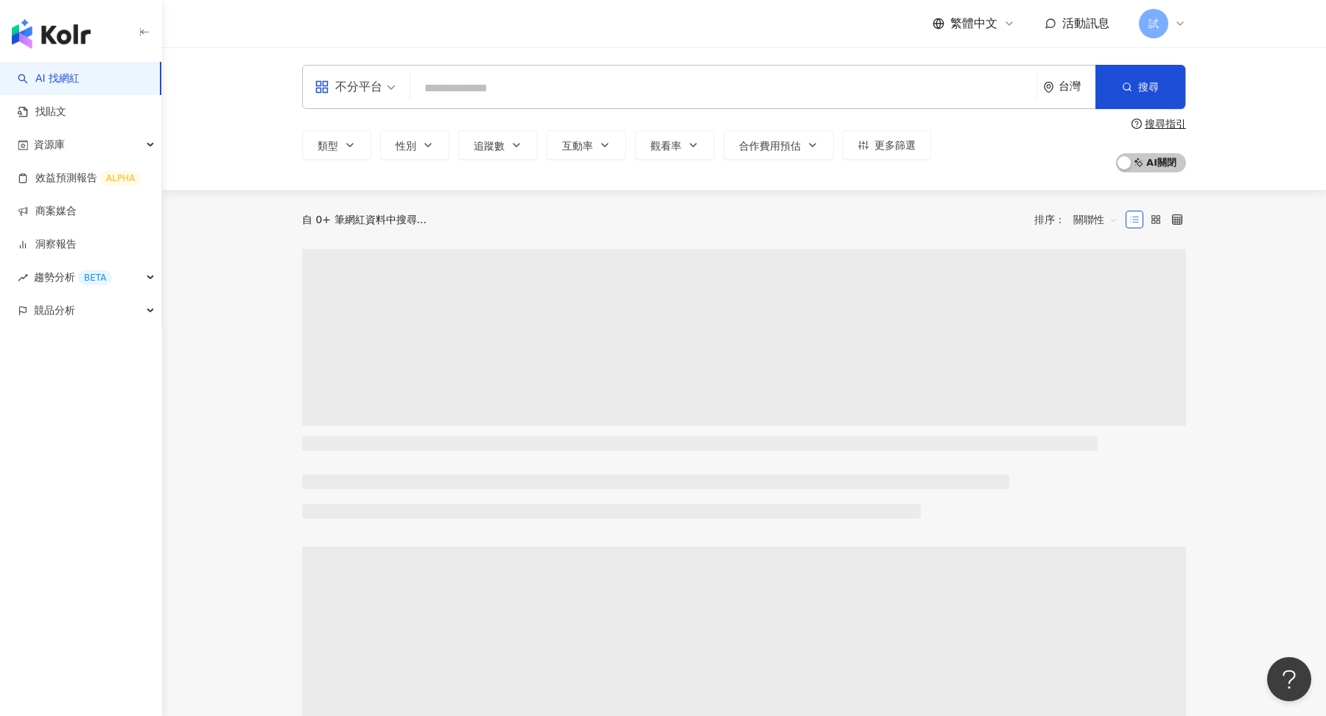
click at [71, 31] on img "button" at bounding box center [51, 33] width 79 height 29
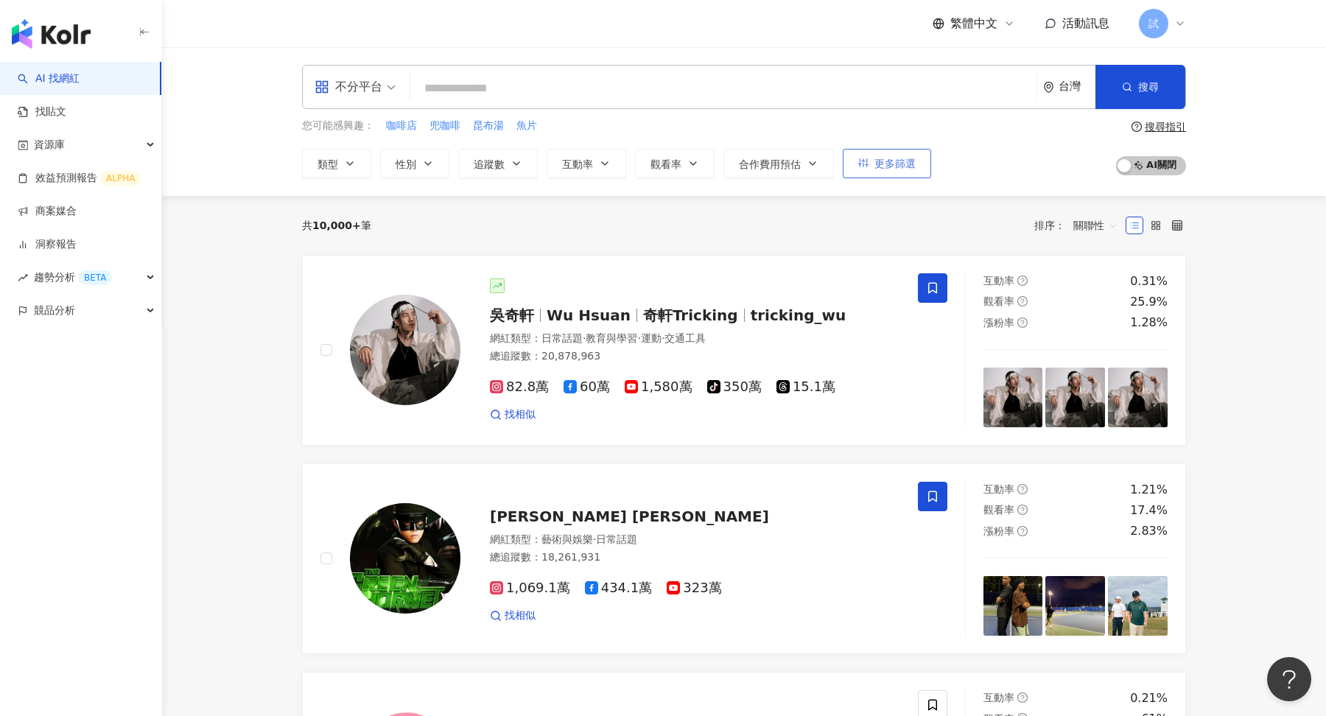
click at [883, 171] on button "更多篩選" at bounding box center [887, 163] width 88 height 29
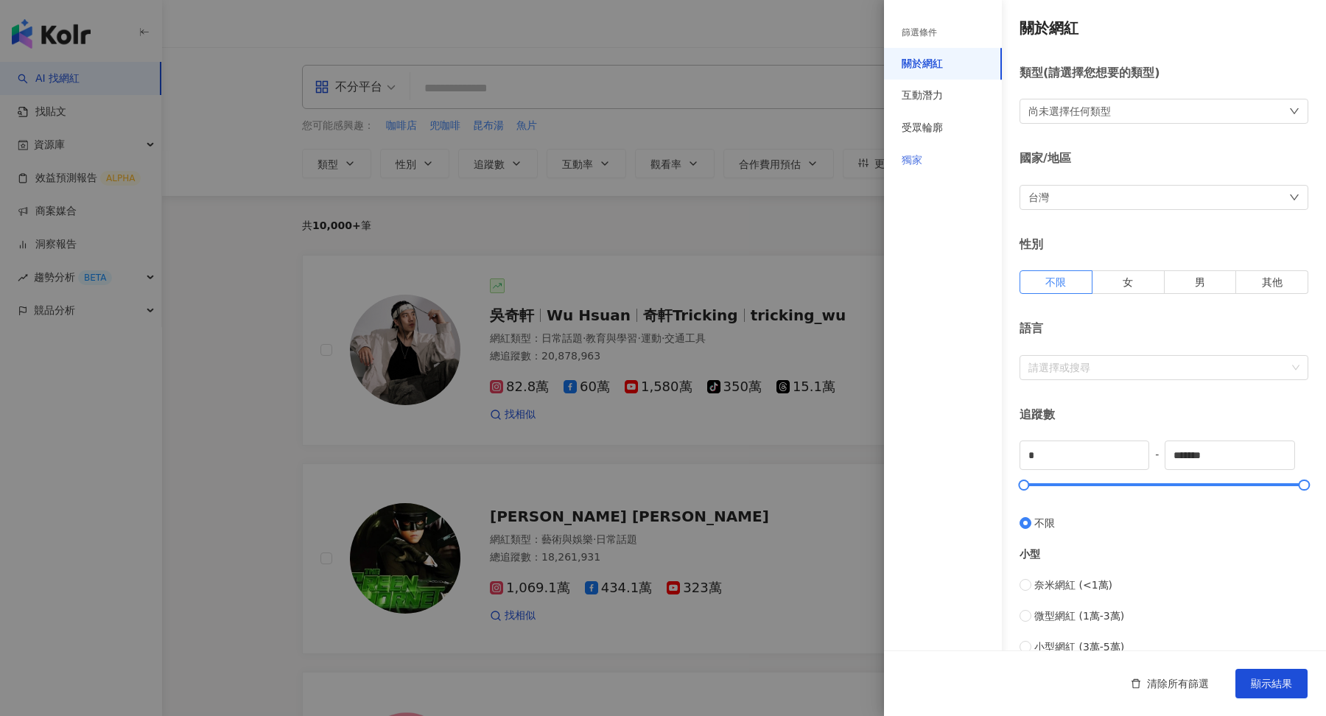
click at [932, 164] on div "獨家" at bounding box center [943, 160] width 118 height 32
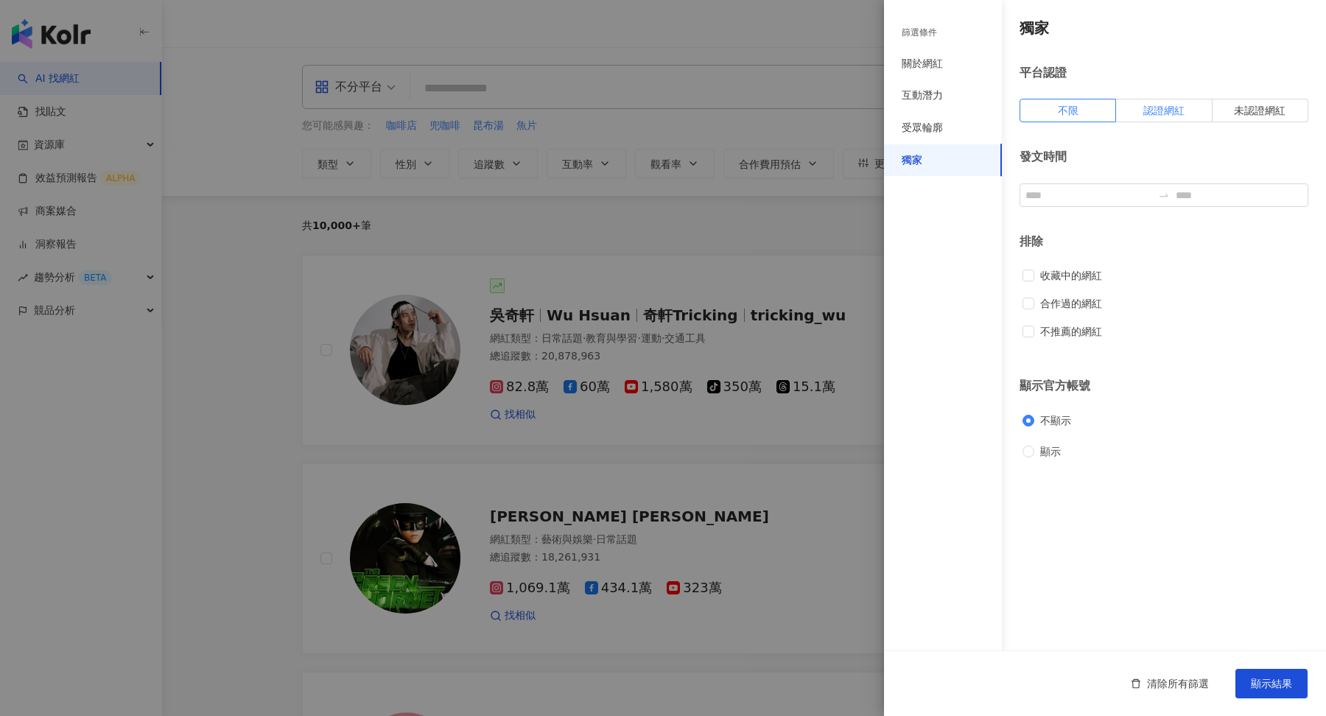
click at [1166, 116] on label "認證網紅" at bounding box center [1164, 111] width 96 height 24
click at [1281, 681] on span "顯示結果" at bounding box center [1271, 684] width 41 height 12
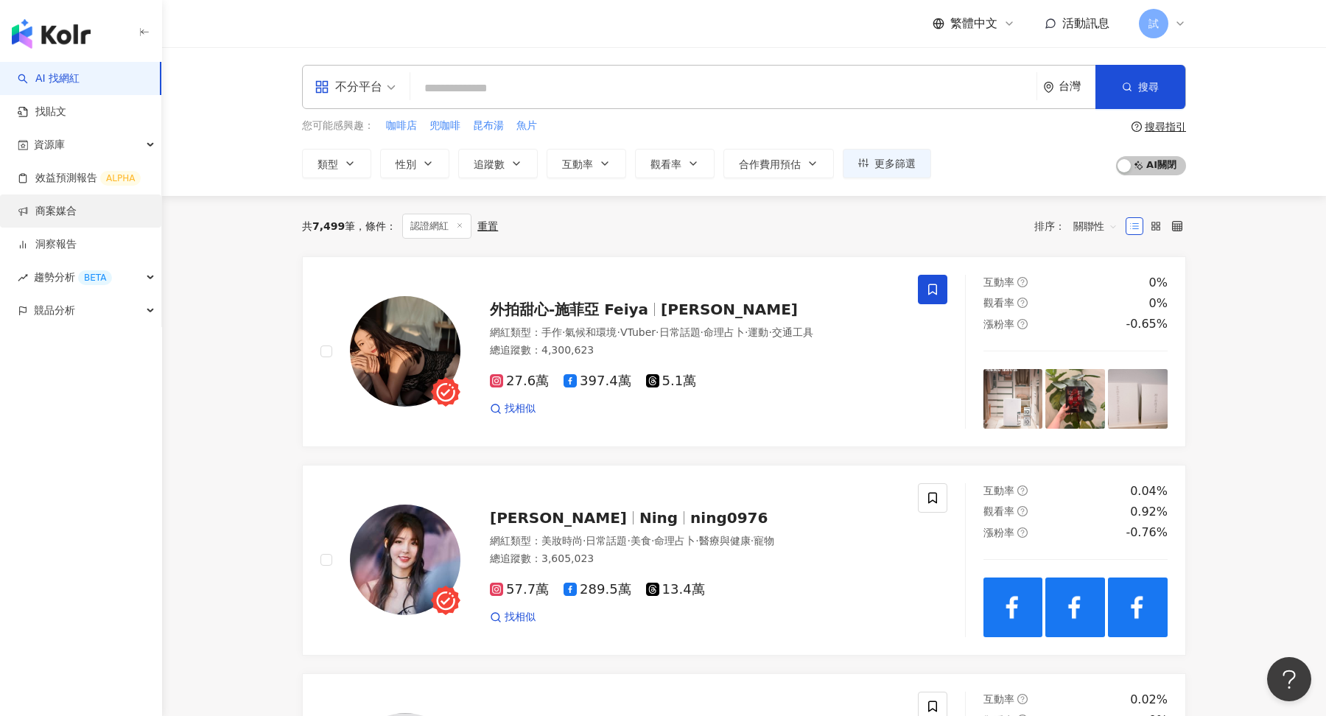
click at [60, 213] on link "商案媒合" at bounding box center [47, 211] width 59 height 15
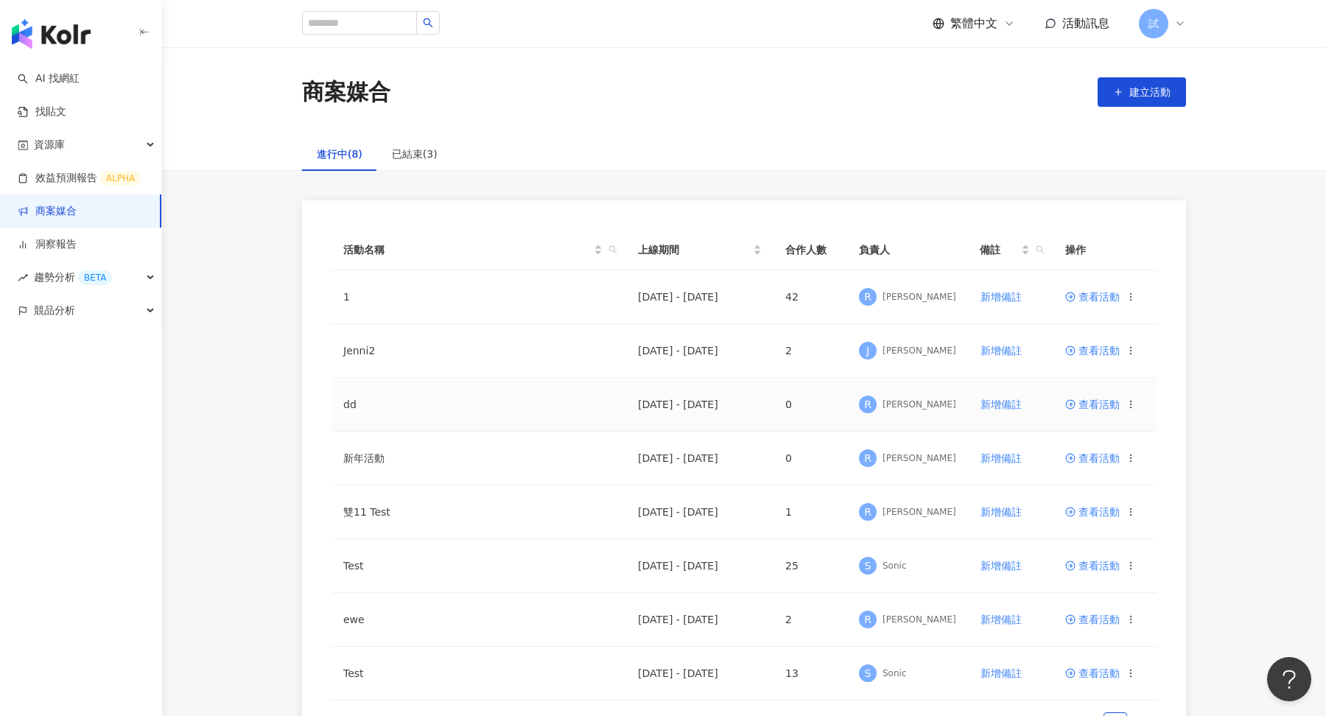
click at [692, 421] on td "[DATE] - [DATE]" at bounding box center [699, 405] width 147 height 54
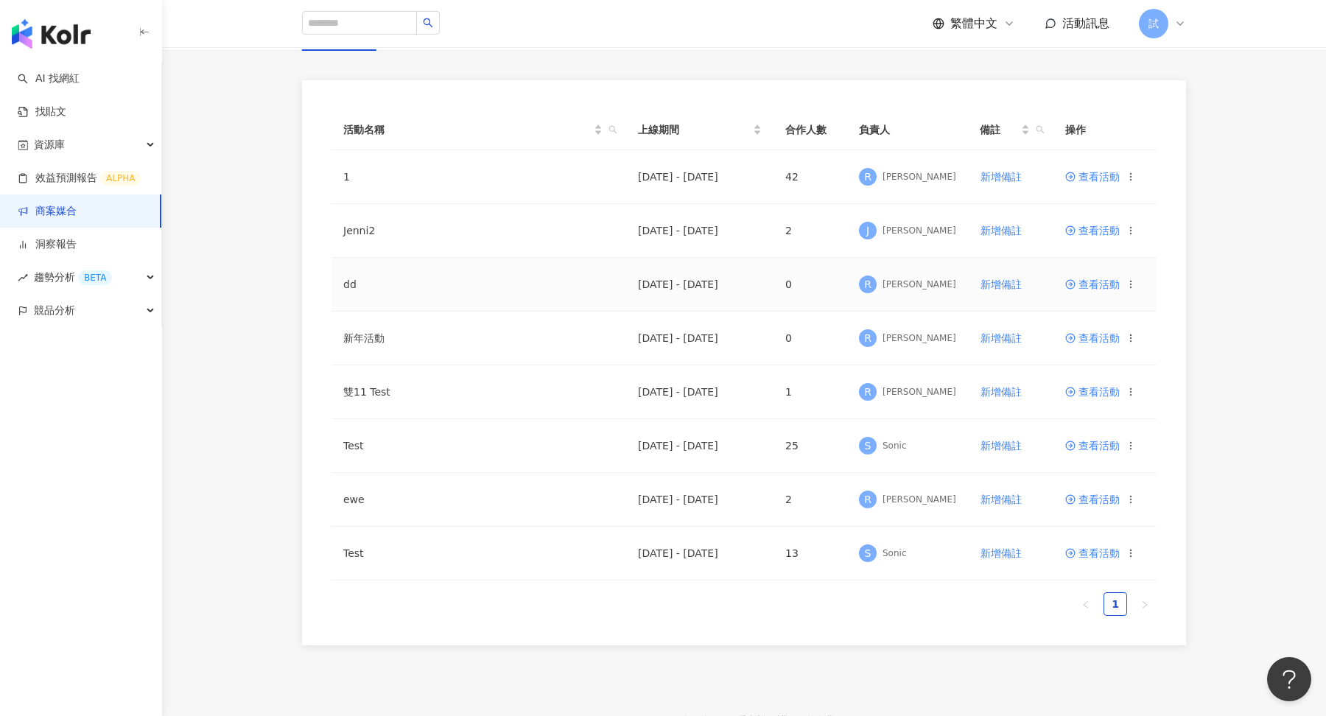
scroll to position [210, 0]
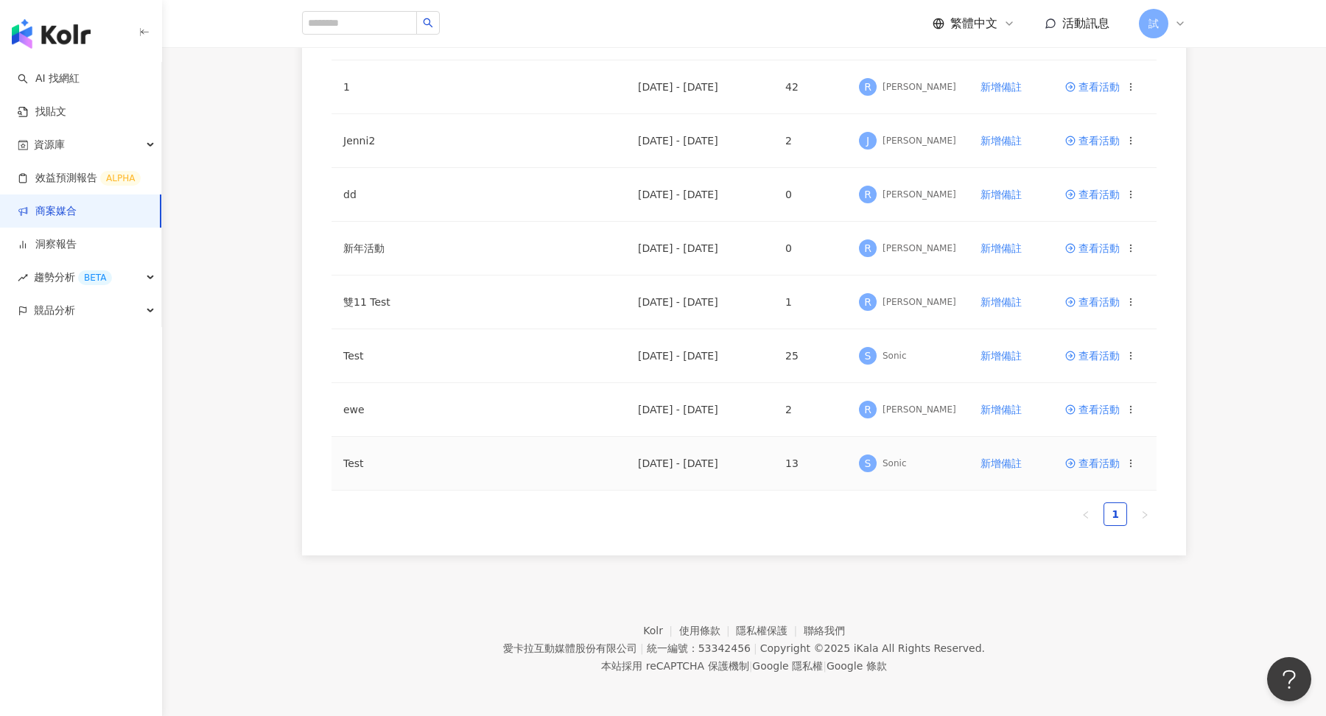
click at [1088, 466] on span "查看活動" at bounding box center [1093, 463] width 55 height 10
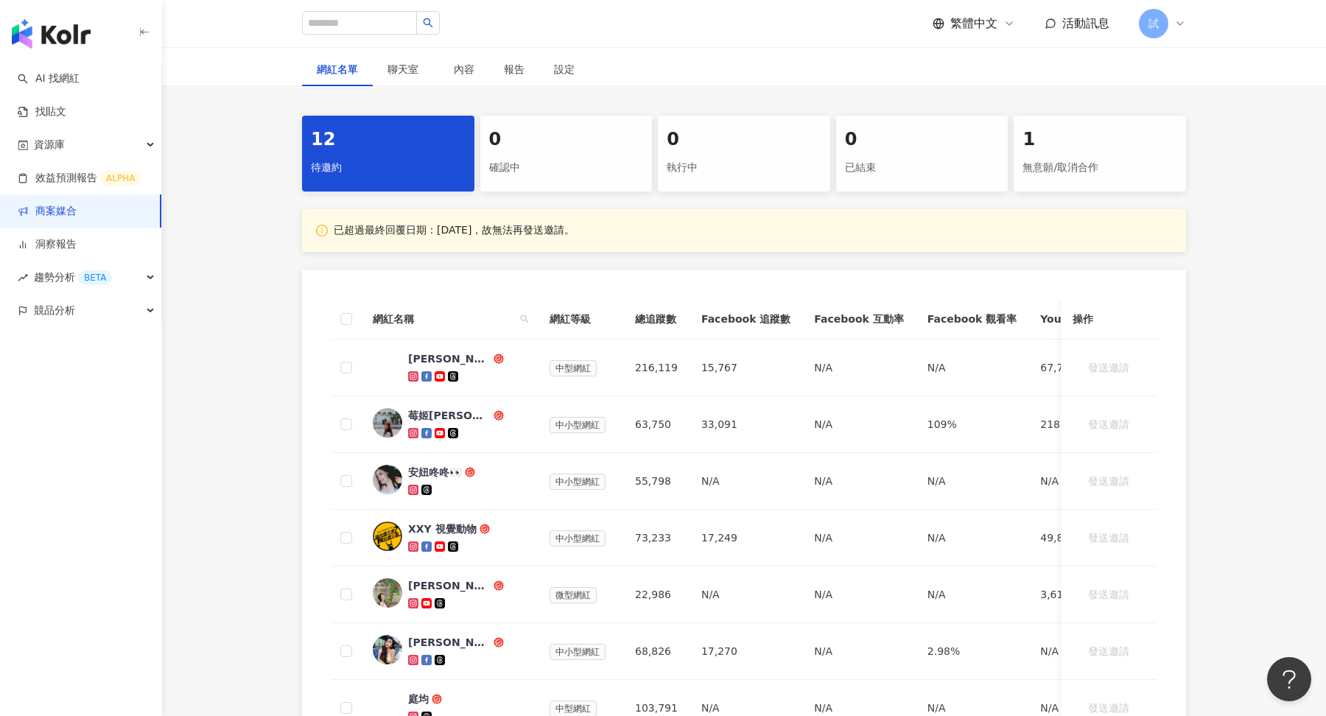
scroll to position [248, 0]
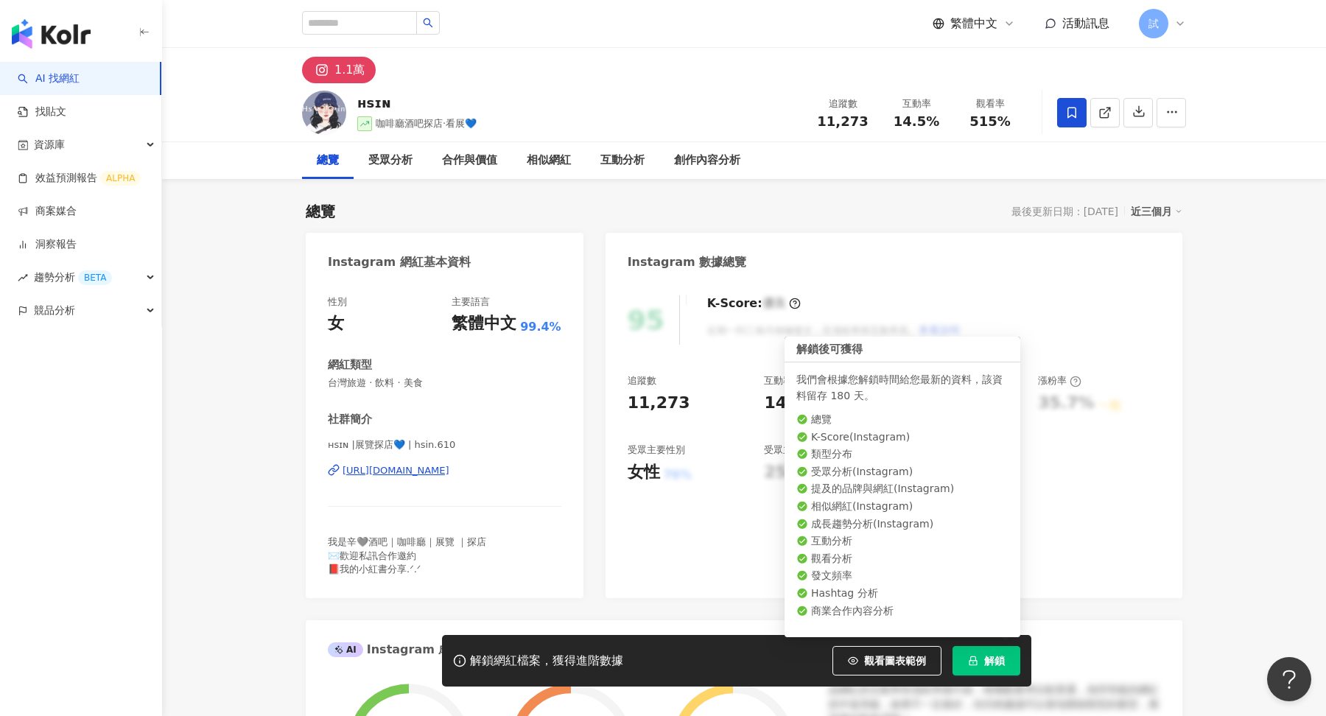
click at [983, 665] on button "解鎖" at bounding box center [987, 660] width 68 height 29
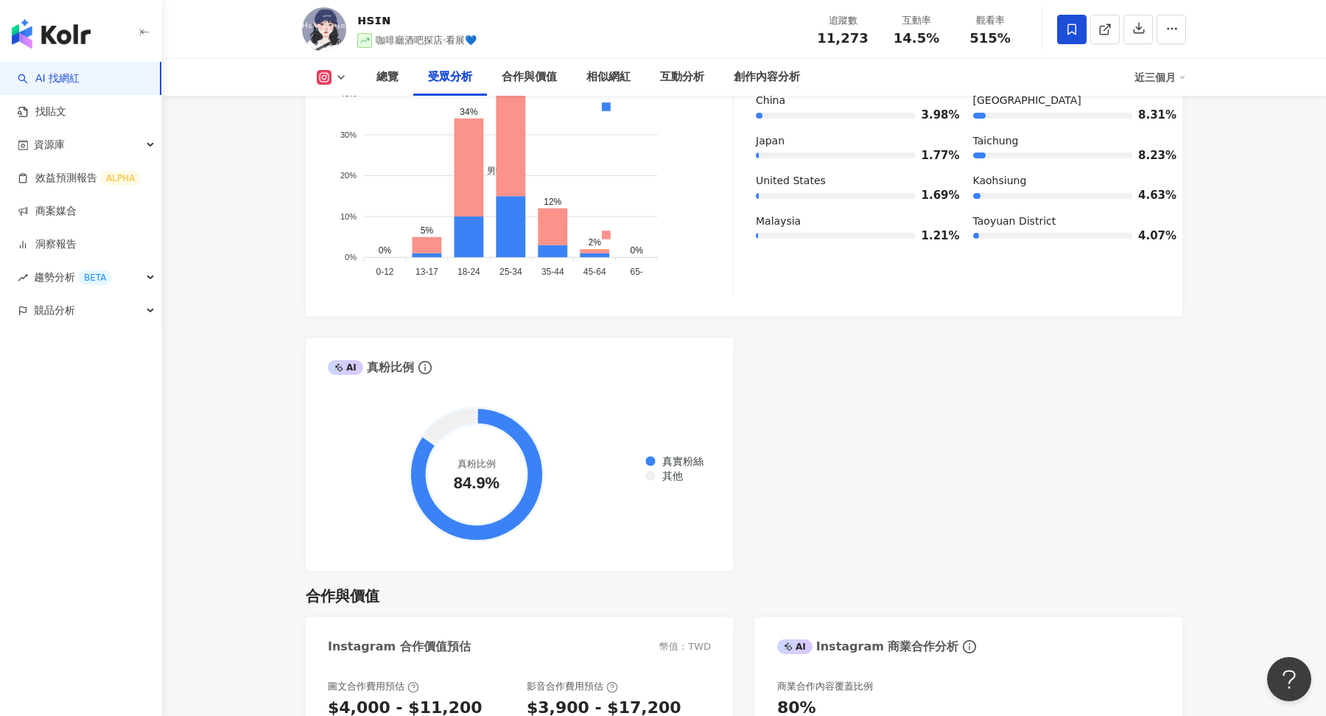
scroll to position [1505, 0]
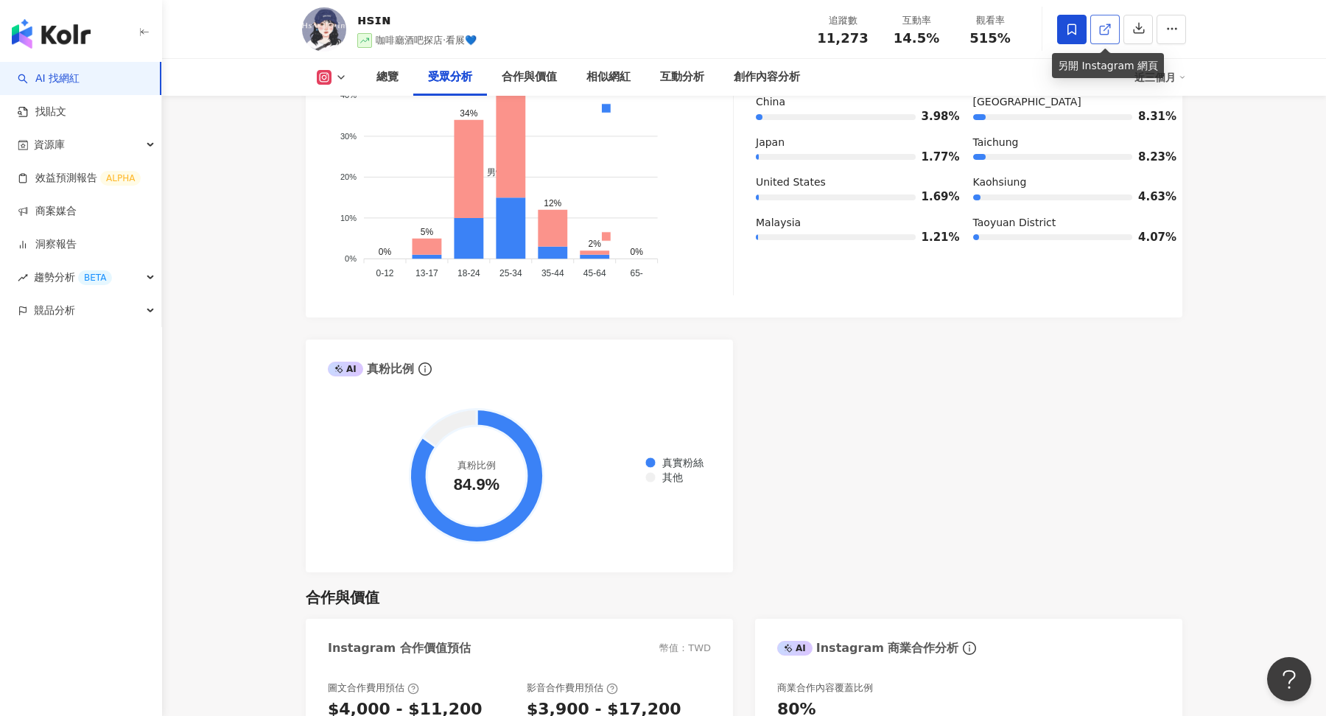
click at [1102, 30] on icon at bounding box center [1105, 29] width 13 height 13
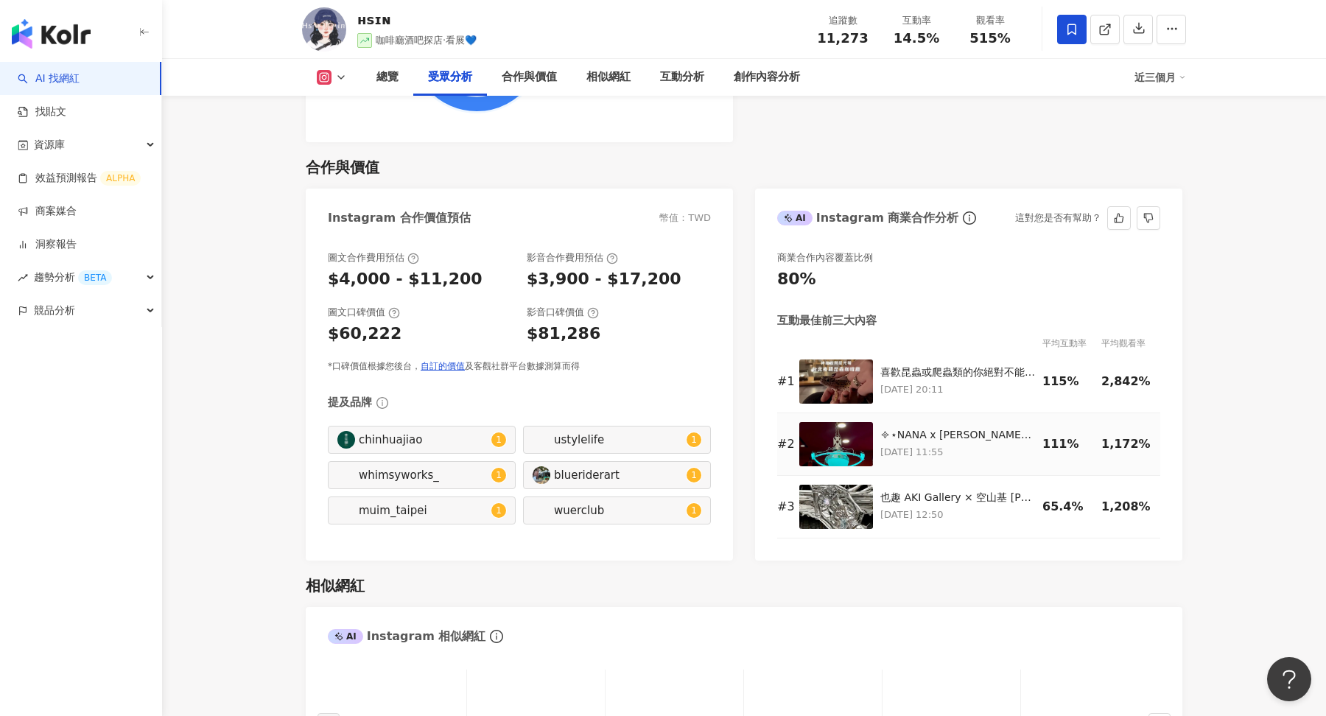
scroll to position [1970, 0]
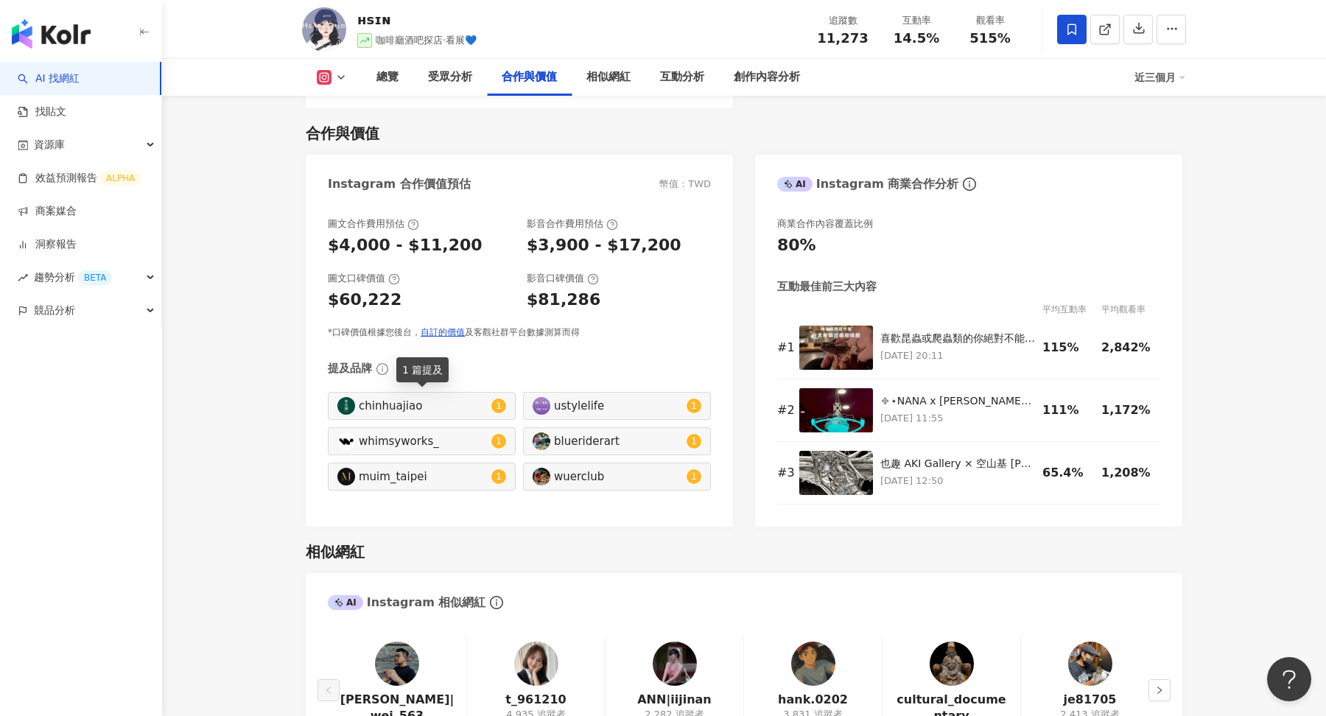
click at [398, 410] on div "chinhuajiao" at bounding box center [423, 406] width 129 height 16
type input "**********"
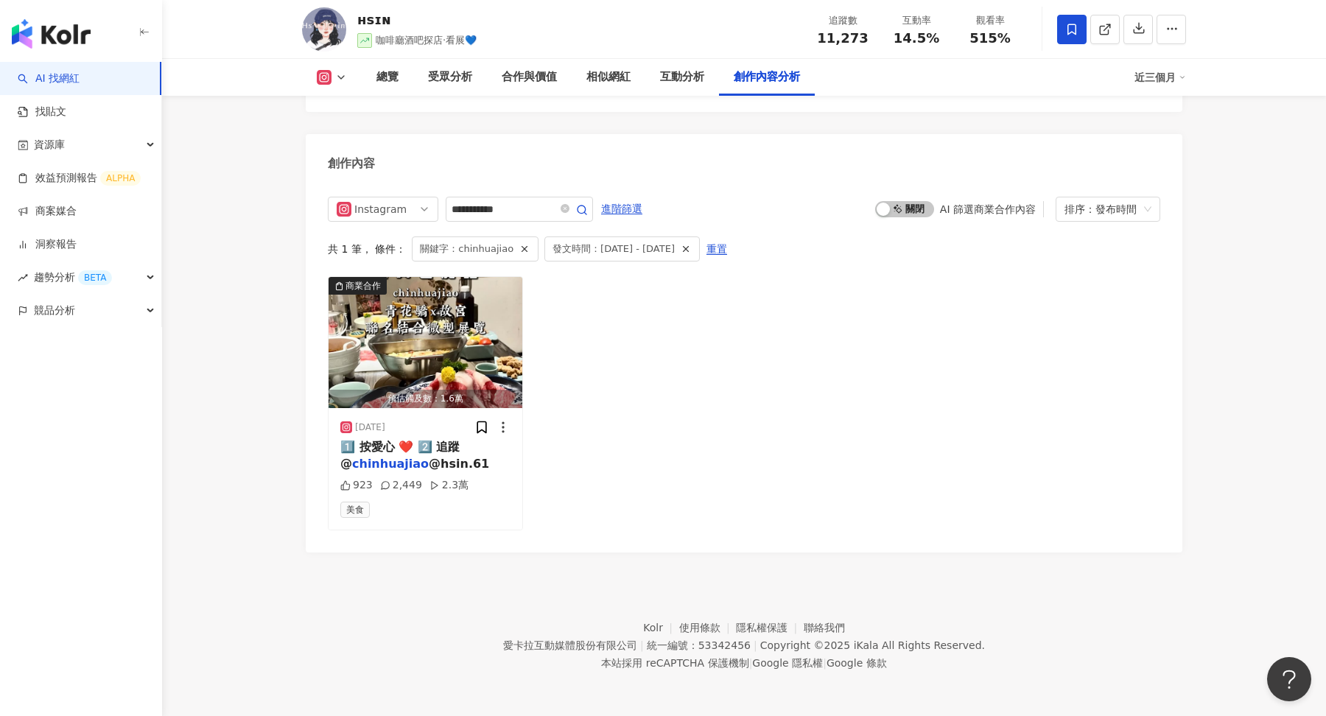
scroll to position [4446, 0]
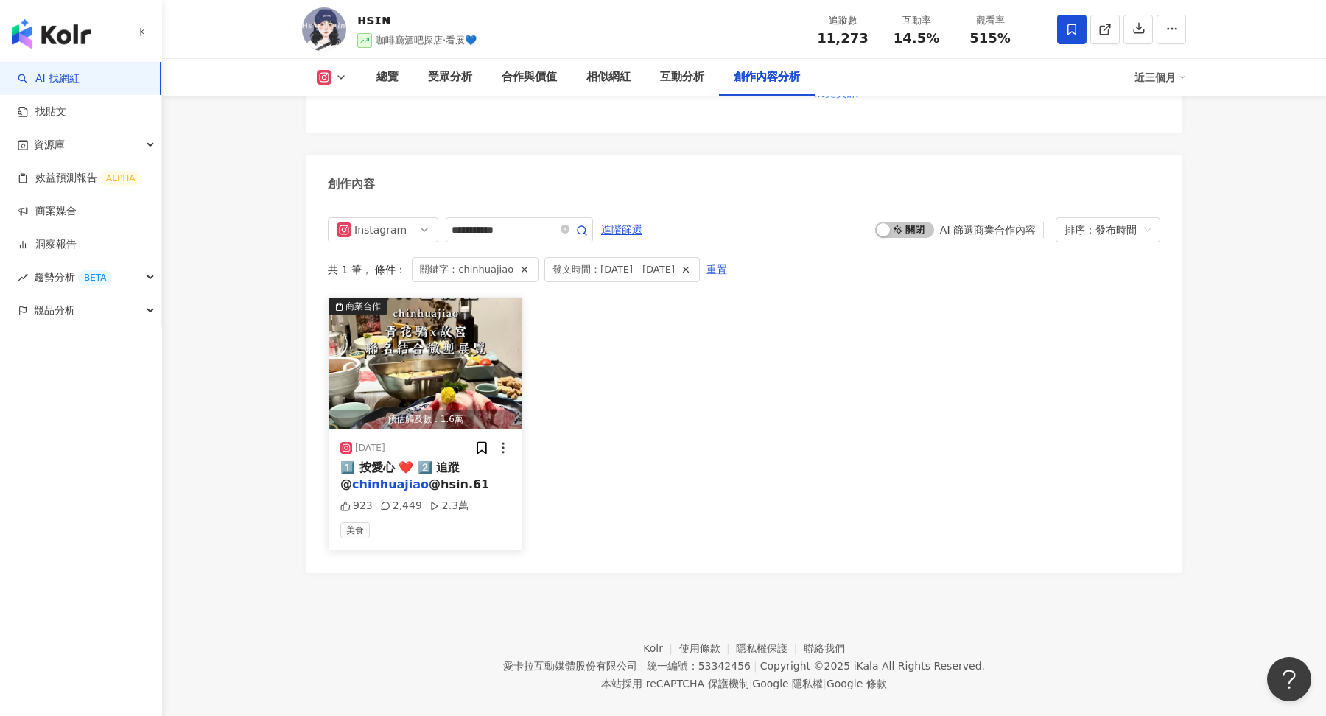
click at [441, 477] on span "@hsin.61" at bounding box center [459, 484] width 60 height 14
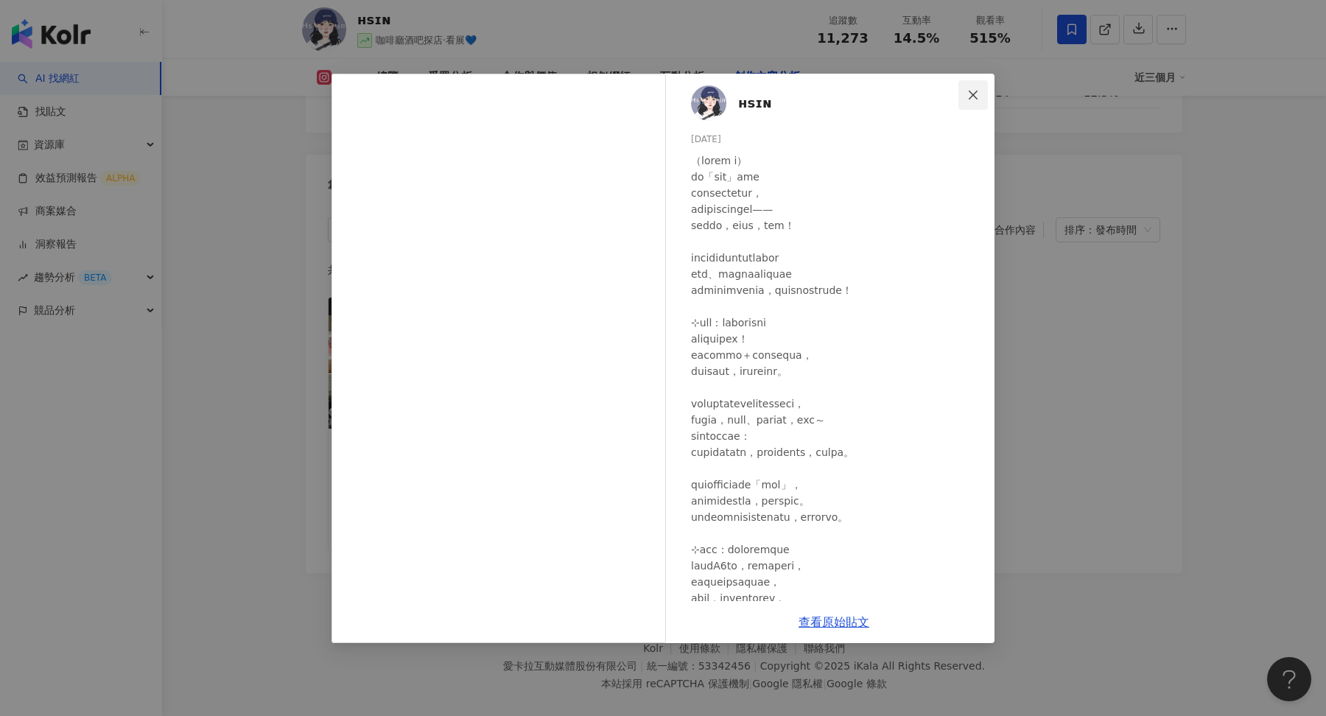
click at [976, 97] on icon "close" at bounding box center [974, 95] width 12 height 12
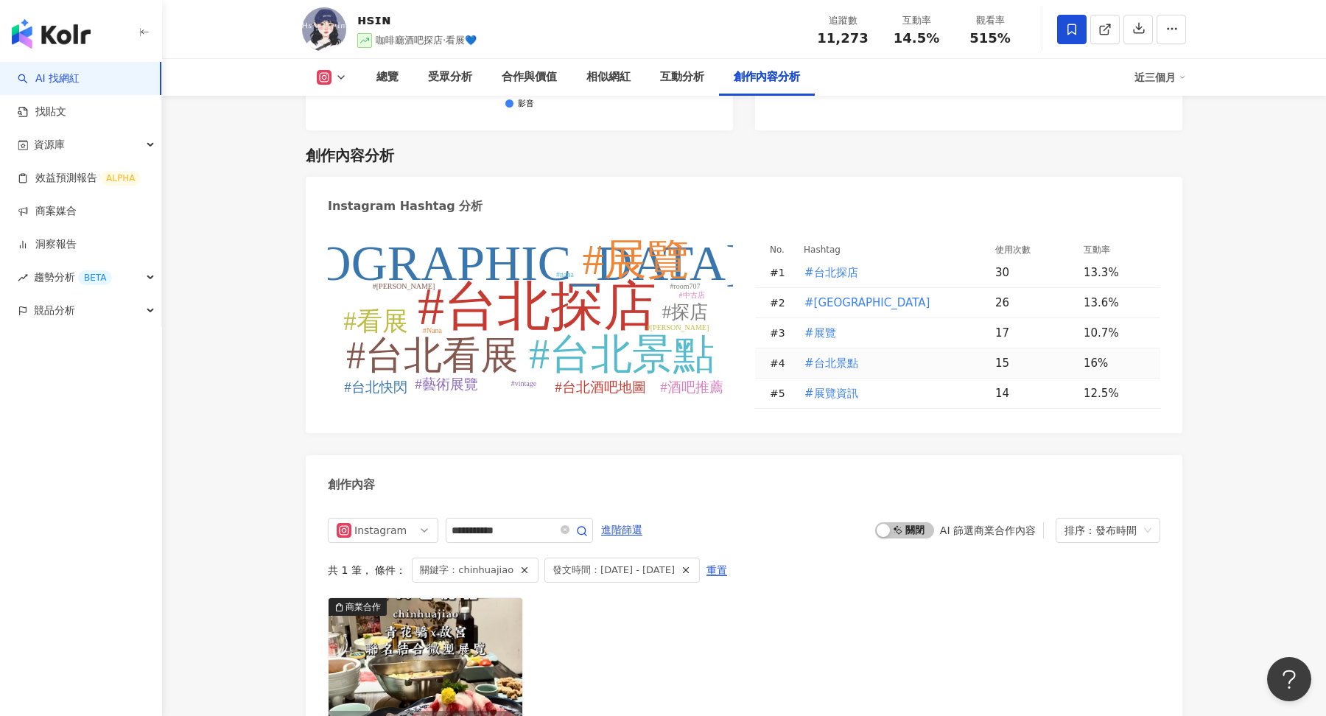
scroll to position [4146, 0]
click at [727, 558] on span "重置" at bounding box center [717, 570] width 21 height 24
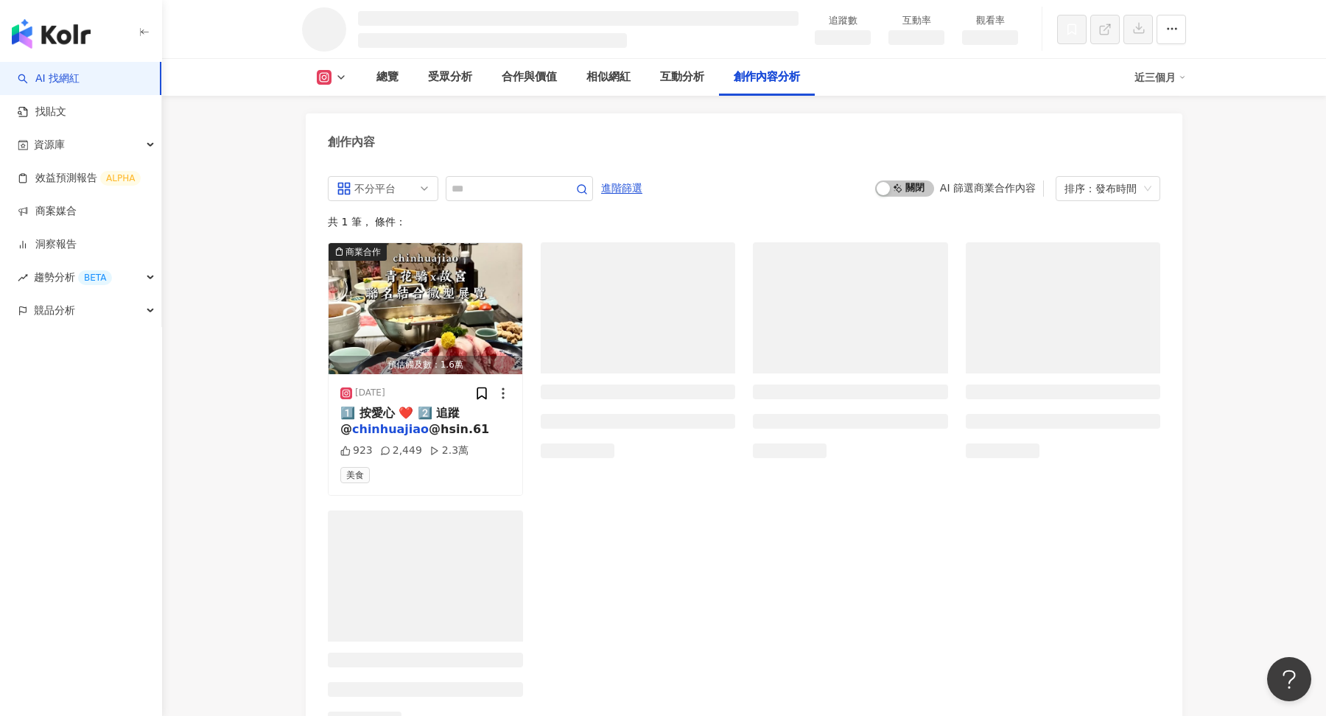
scroll to position [3922, 0]
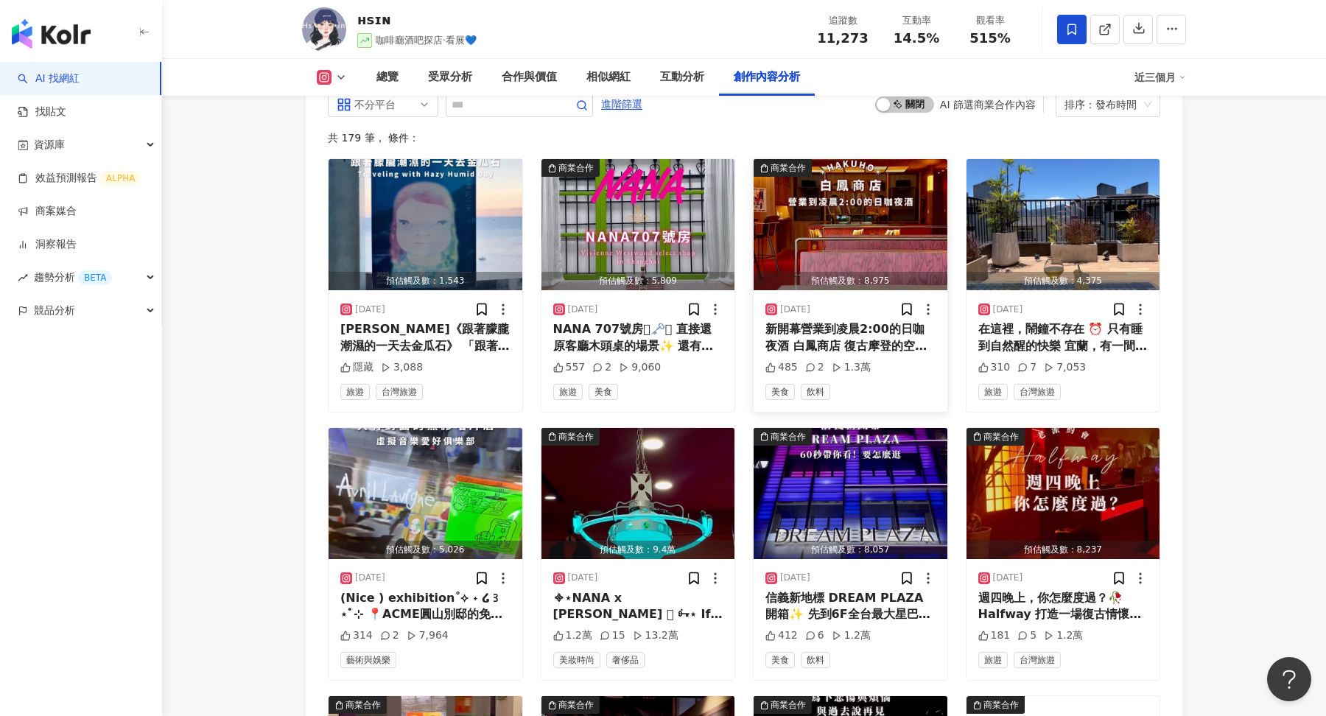
scroll to position [4449, 0]
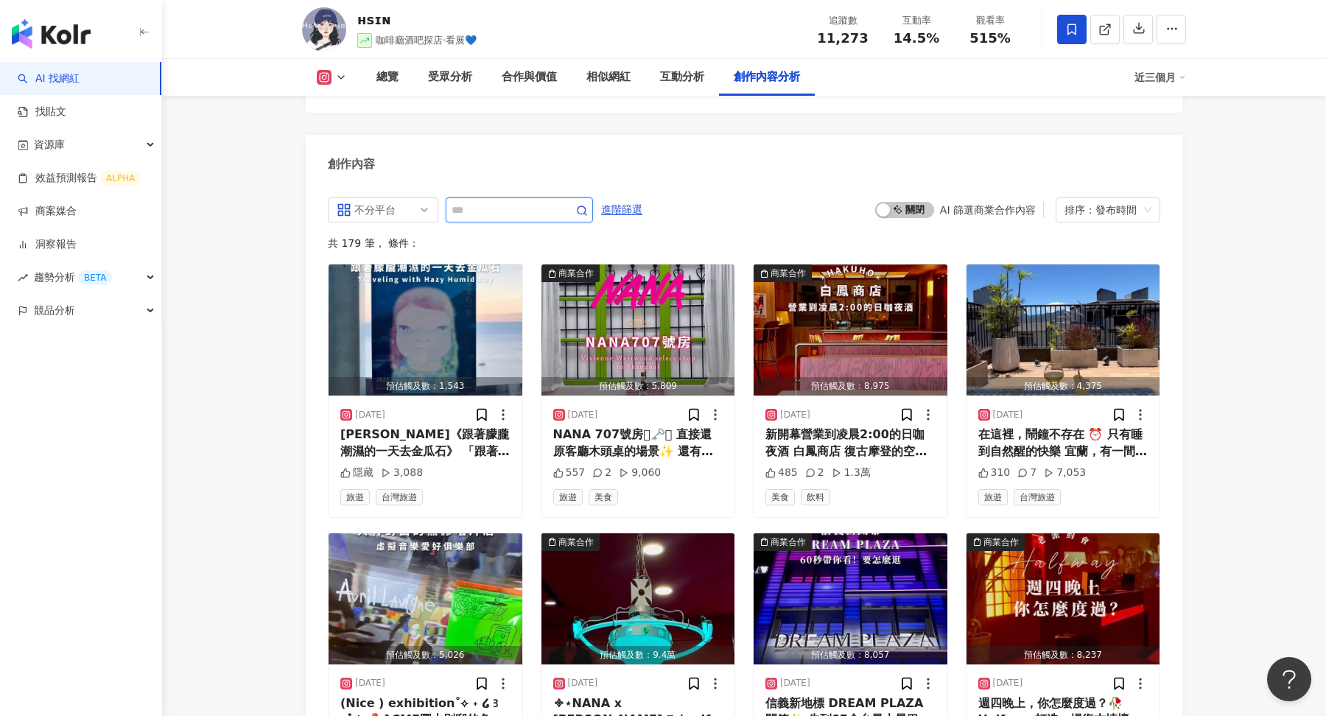
click at [462, 201] on input "text" at bounding box center [503, 210] width 103 height 18
type input "*"
type input "**"
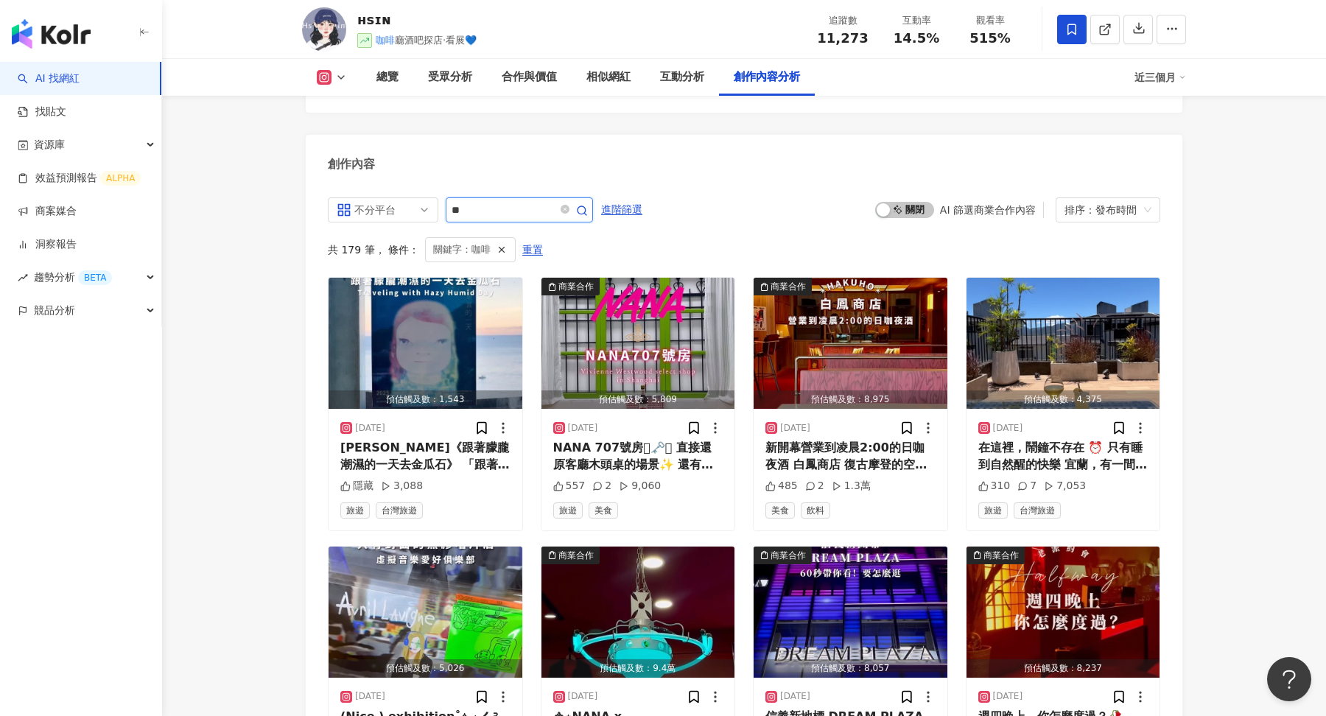
scroll to position [4470, 0]
